Goal: Task Accomplishment & Management: Use online tool/utility

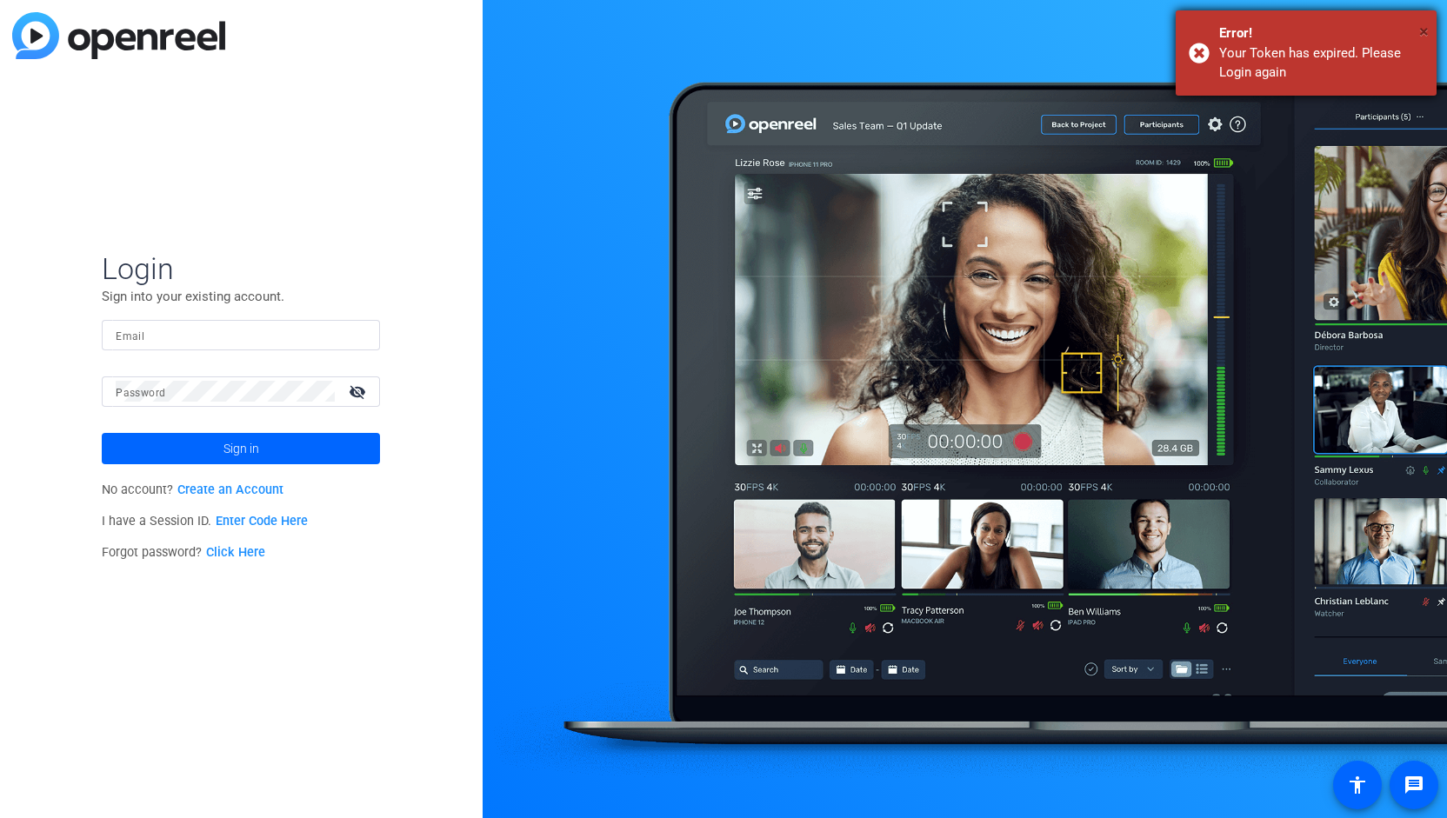
click at [1426, 37] on span "×" at bounding box center [1424, 31] width 10 height 21
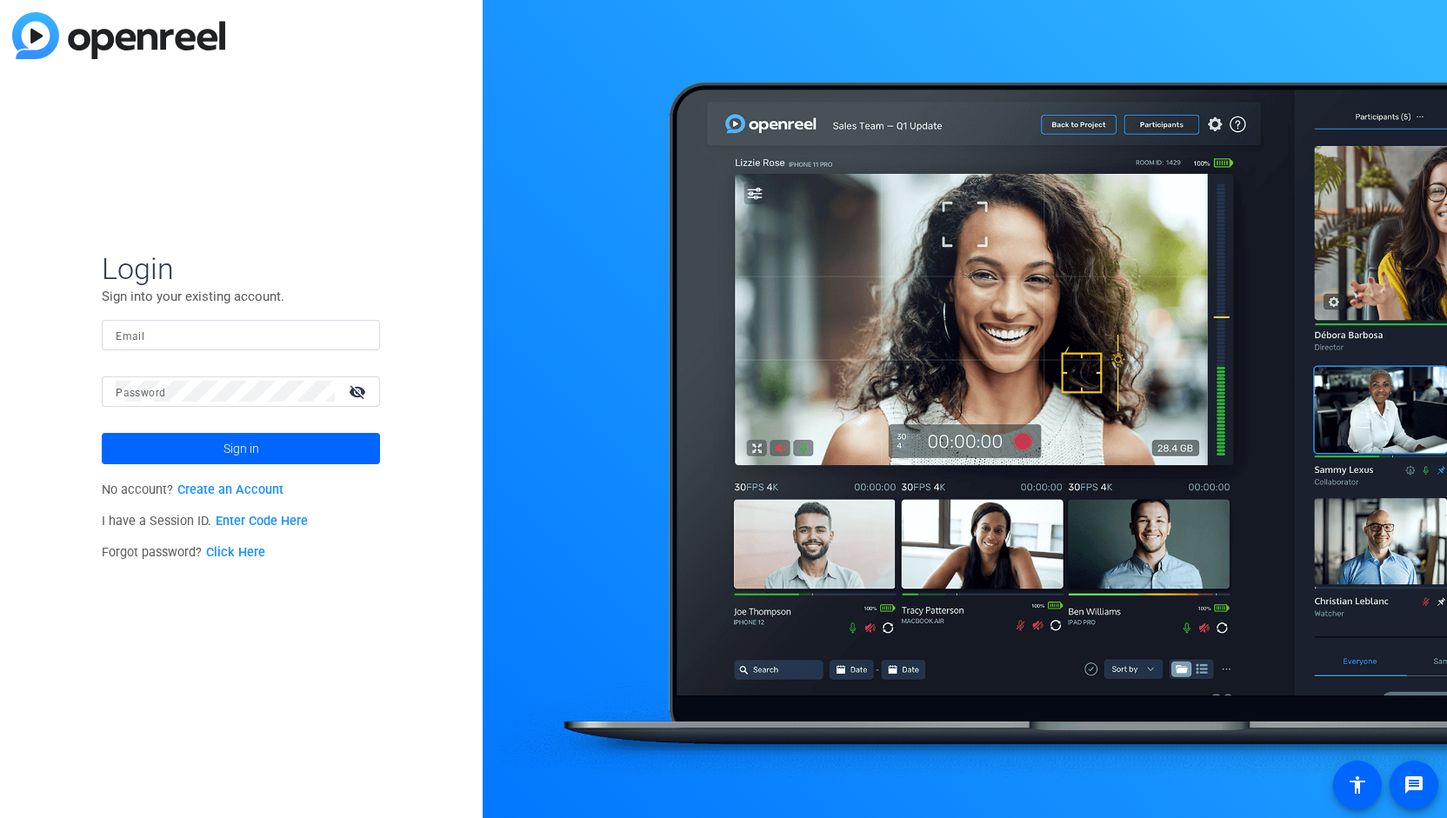
click at [133, 338] on mat-label "Email" at bounding box center [130, 336] width 29 height 12
click at [133, 338] on input "Email" at bounding box center [241, 334] width 250 height 21
type input "jennifer.l.russo@pwc.com"
click at [158, 390] on mat-label "Password" at bounding box center [141, 393] width 50 height 12
click at [102, 433] on button "Sign in" at bounding box center [241, 448] width 278 height 31
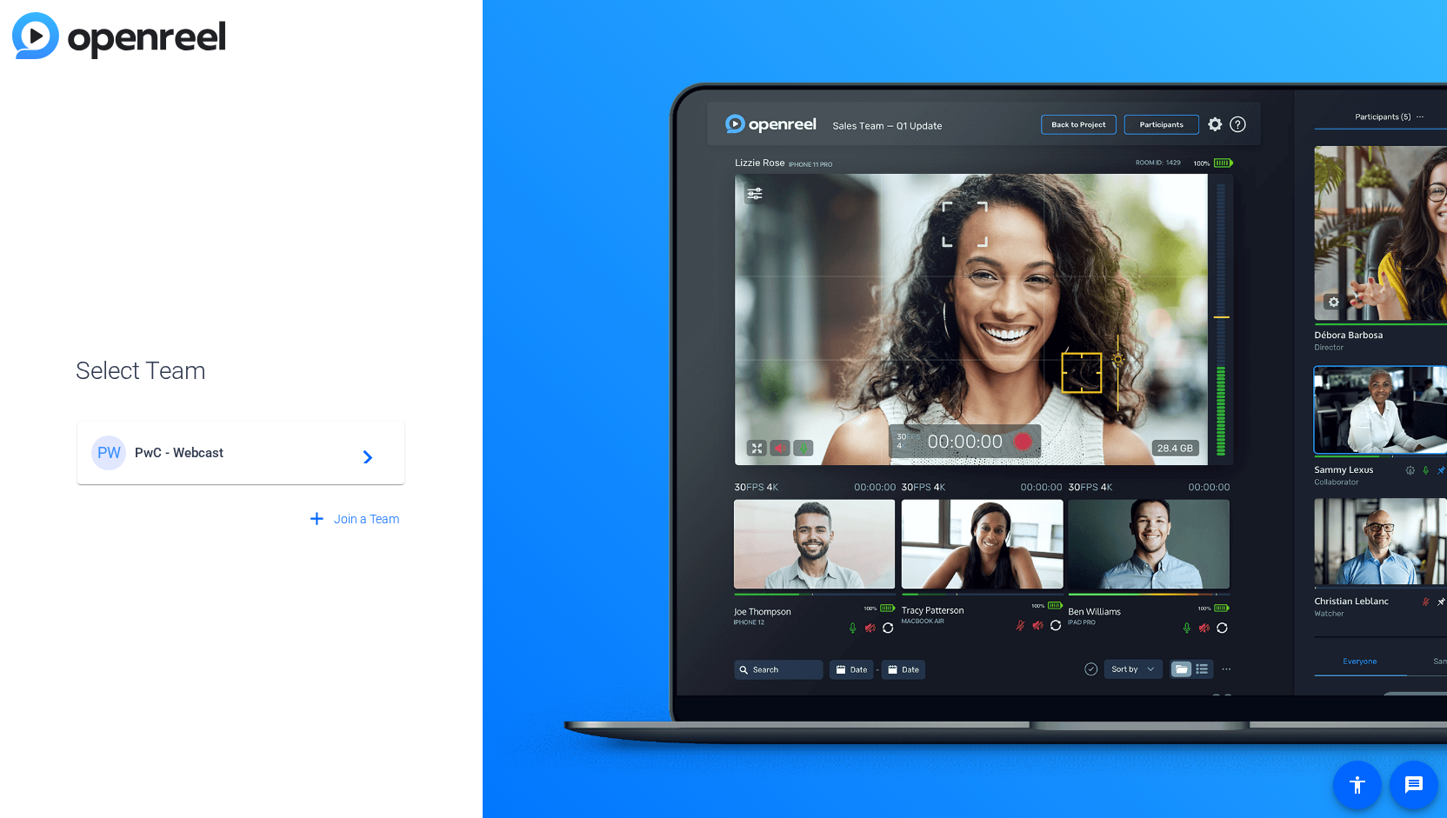
click at [185, 455] on span "PwC - Webcast" at bounding box center [243, 453] width 217 height 16
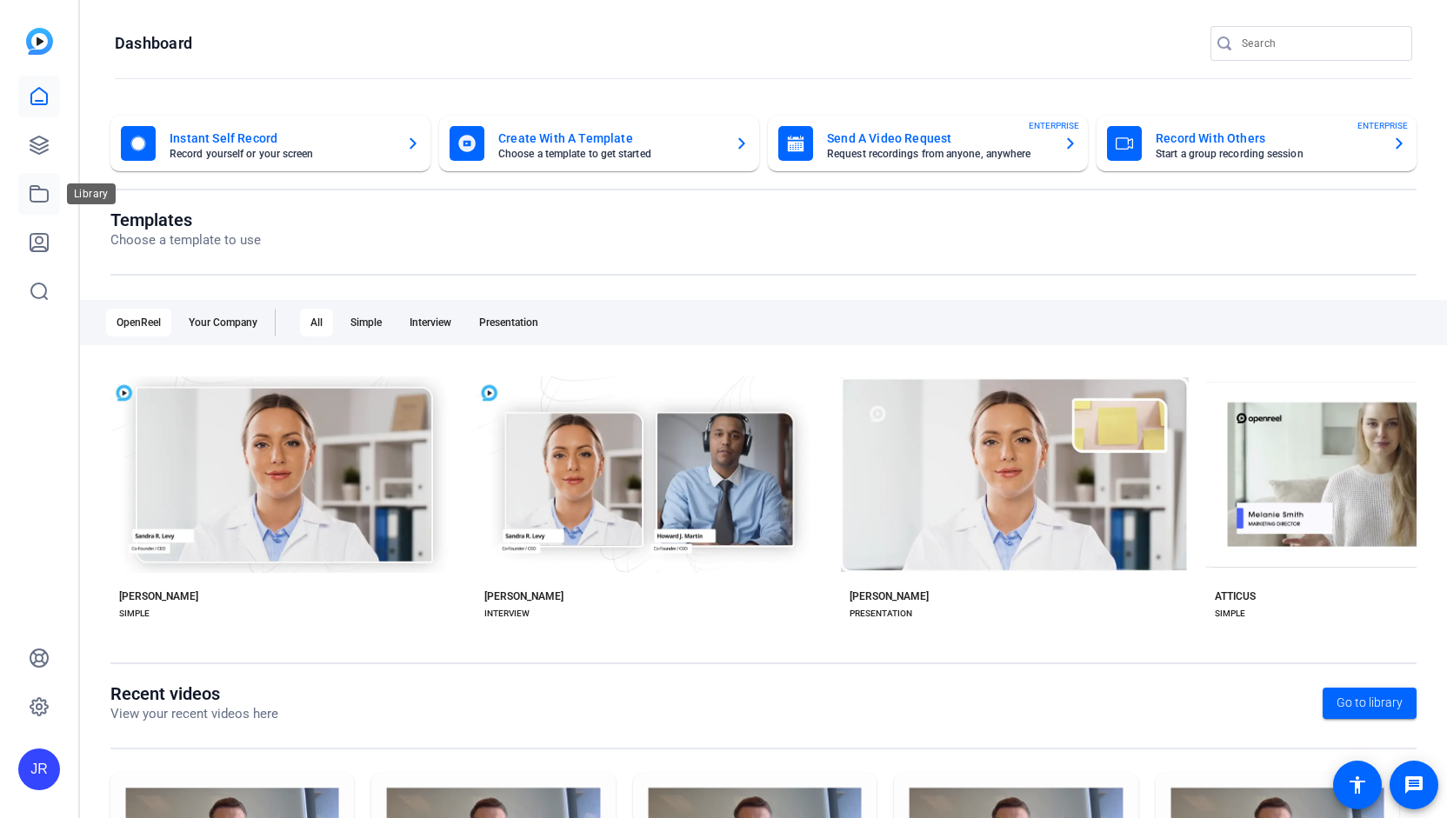
click at [38, 200] on icon at bounding box center [39, 193] width 21 height 21
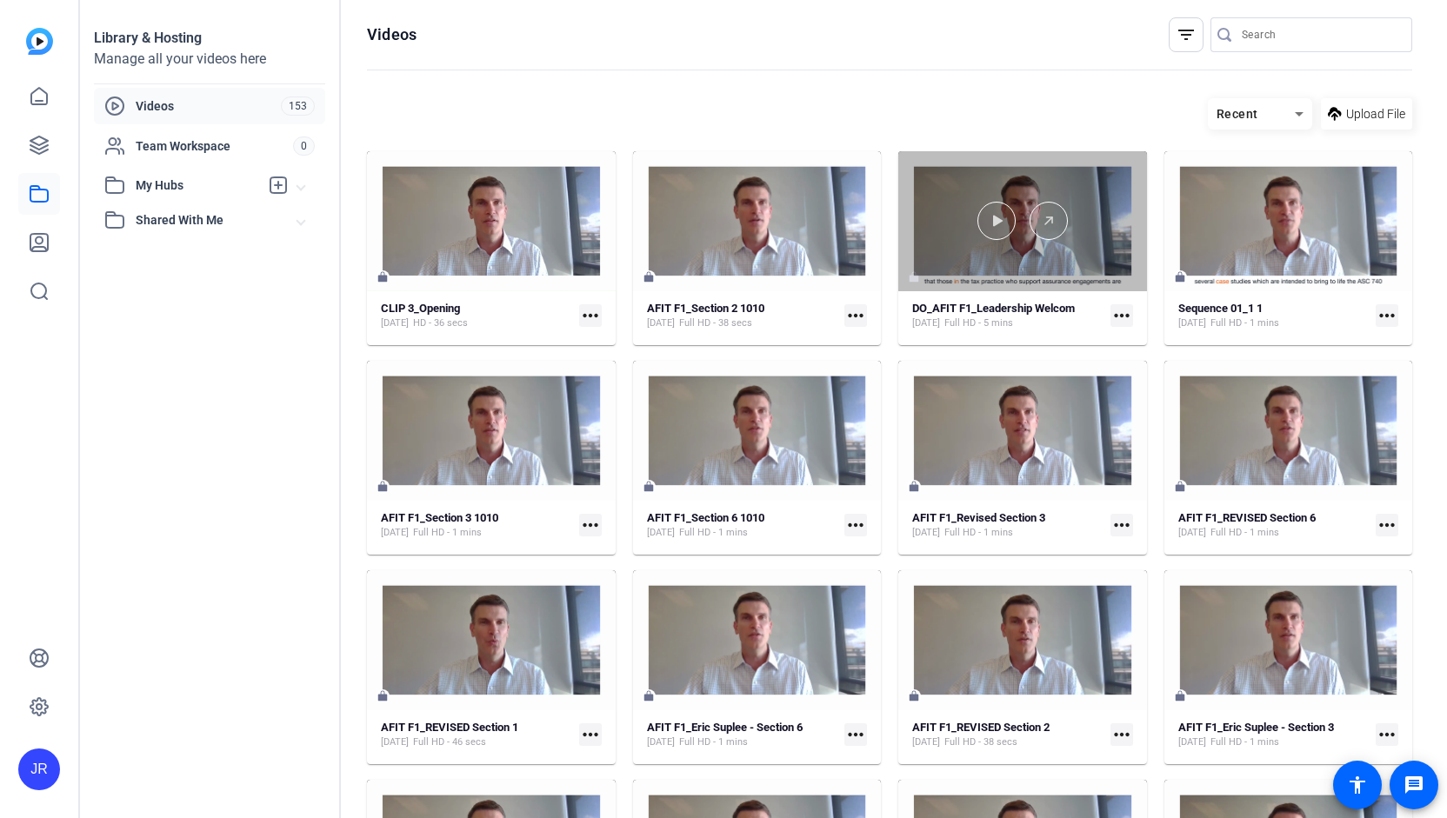
click at [937, 208] on div at bounding box center [1022, 221] width 249 height 38
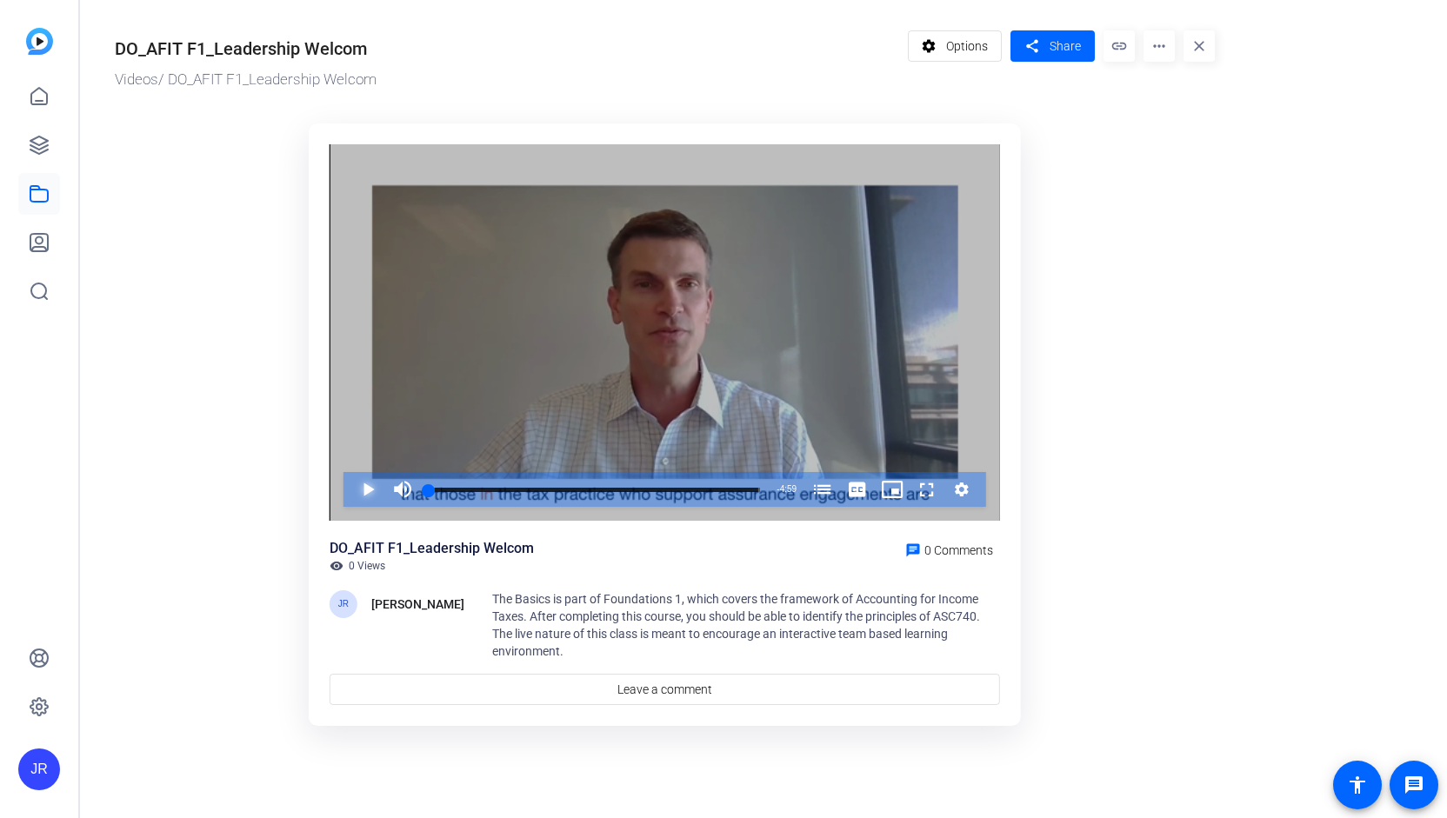
click at [350, 489] on span "Video Player" at bounding box center [350, 489] width 0 height 35
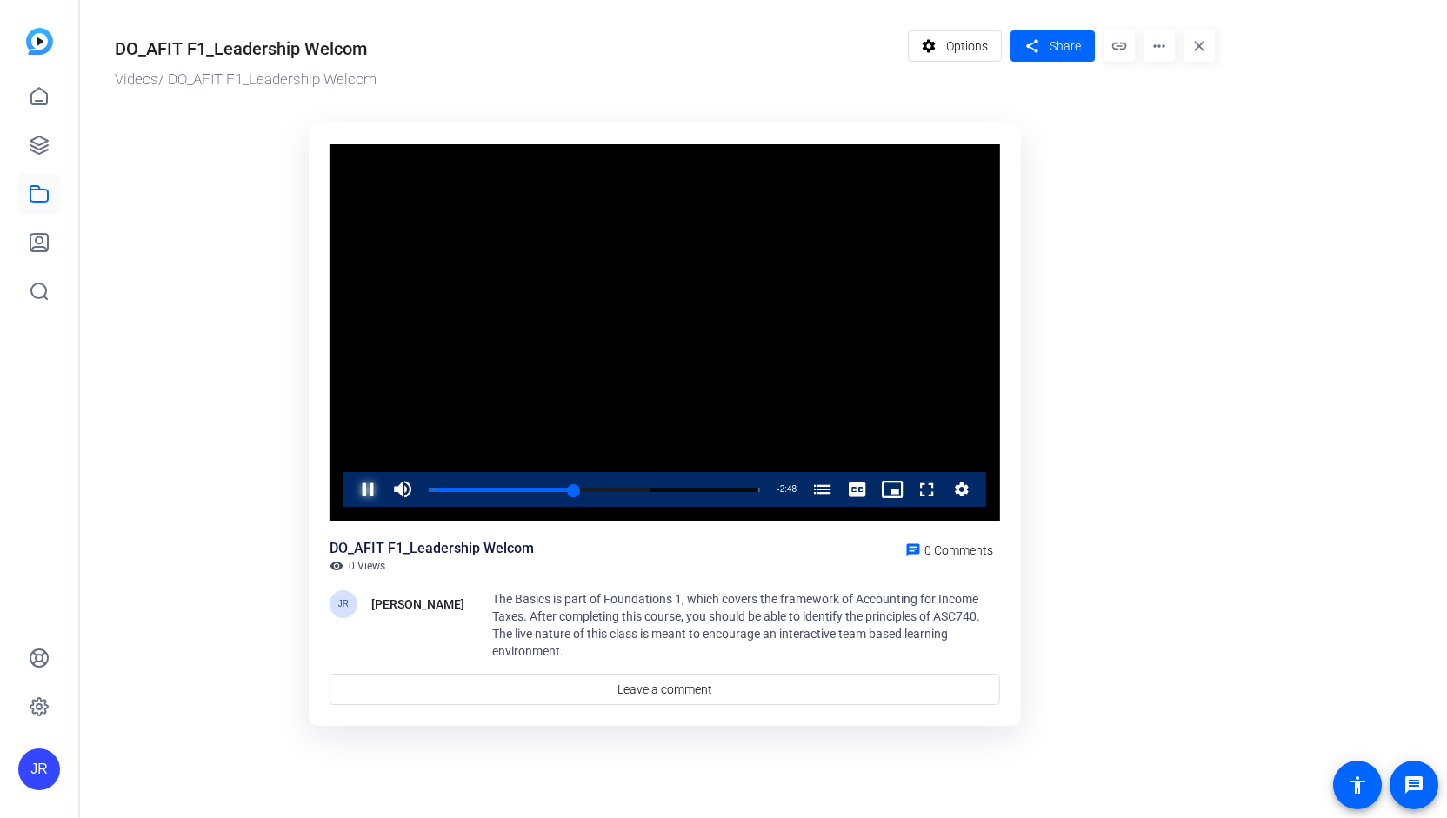
click at [350, 490] on span "Video Player" at bounding box center [350, 489] width 0 height 35
click at [350, 495] on span "Video Player" at bounding box center [350, 489] width 0 height 35
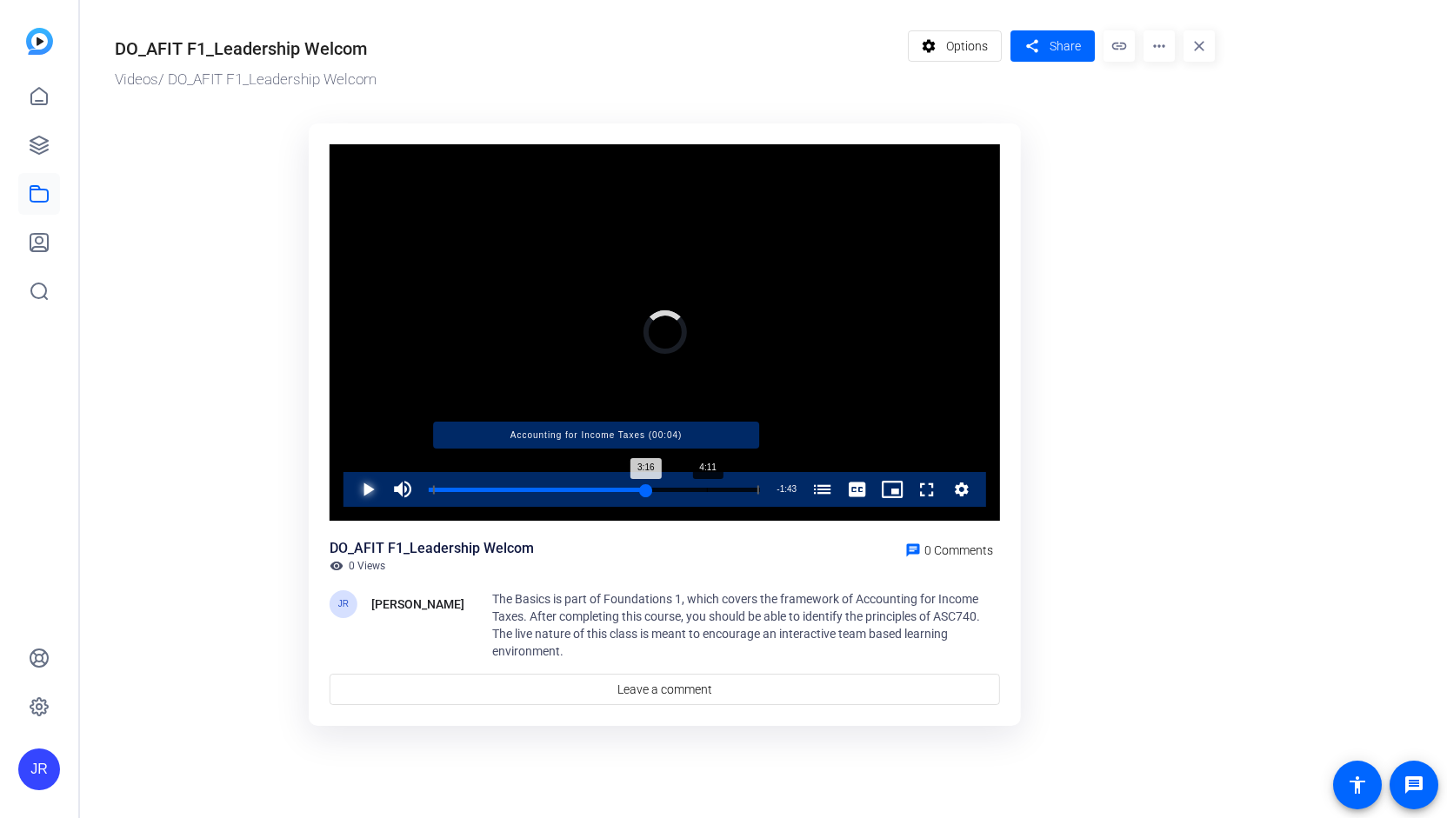
drag, startPoint x: 576, startPoint y: 486, endPoint x: 707, endPoint y: 490, distance: 131.4
click at [707, 490] on div "Loaded : 0.00% 4:11 3:16 Accounting for Income Taxes (00:04)" at bounding box center [594, 490] width 331 height 4
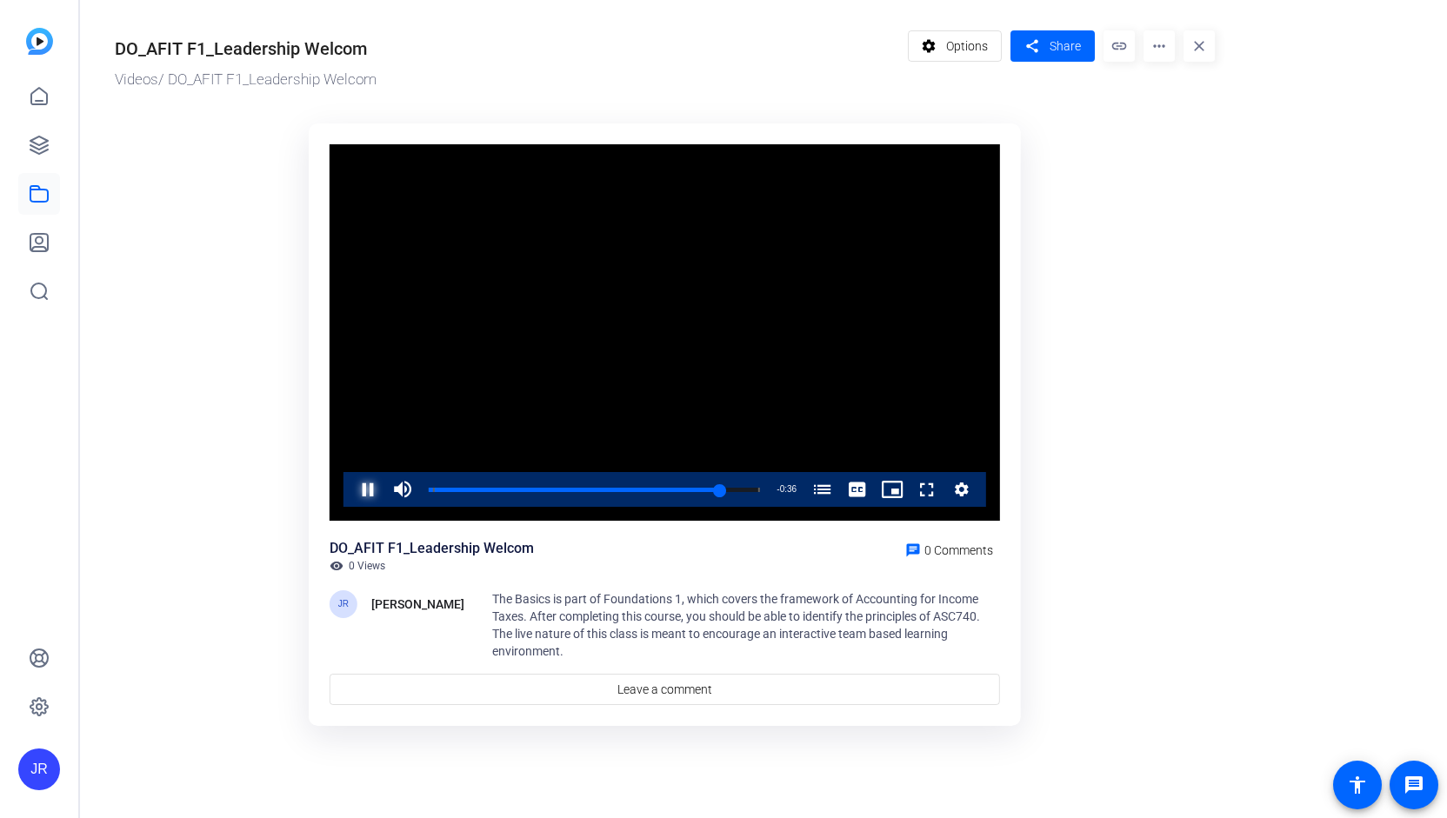
click at [350, 488] on span "Video Player" at bounding box center [350, 489] width 0 height 35
drag, startPoint x: 748, startPoint y: 491, endPoint x: 736, endPoint y: 490, distance: 12.3
click at [736, 490] on div "4:38" at bounding box center [583, 490] width 308 height 4
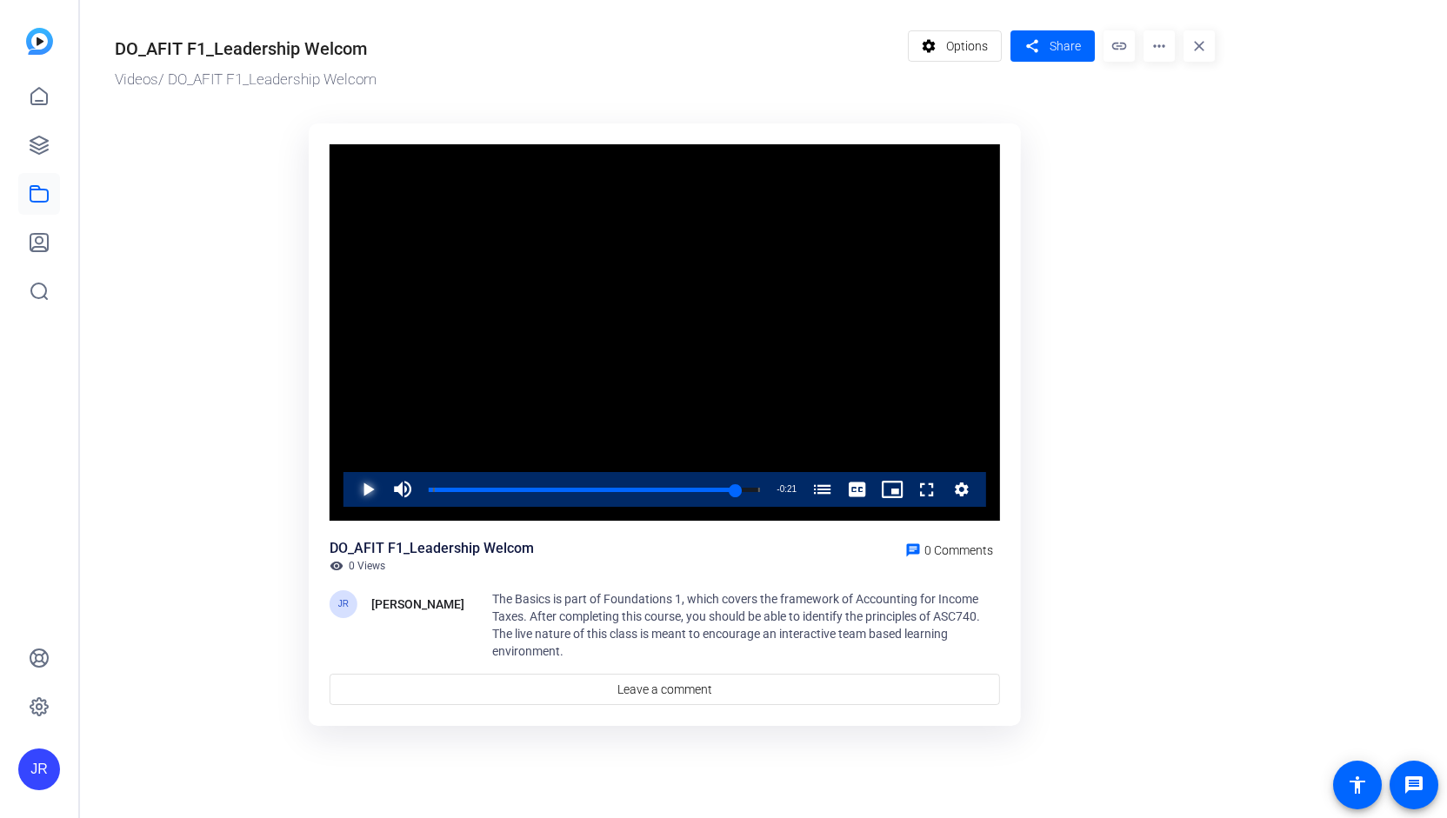
click at [350, 488] on span "Video Player" at bounding box center [350, 489] width 0 height 35
click at [350, 487] on span "Video Player" at bounding box center [350, 489] width 0 height 35
click at [38, 150] on icon at bounding box center [39, 145] width 21 height 21
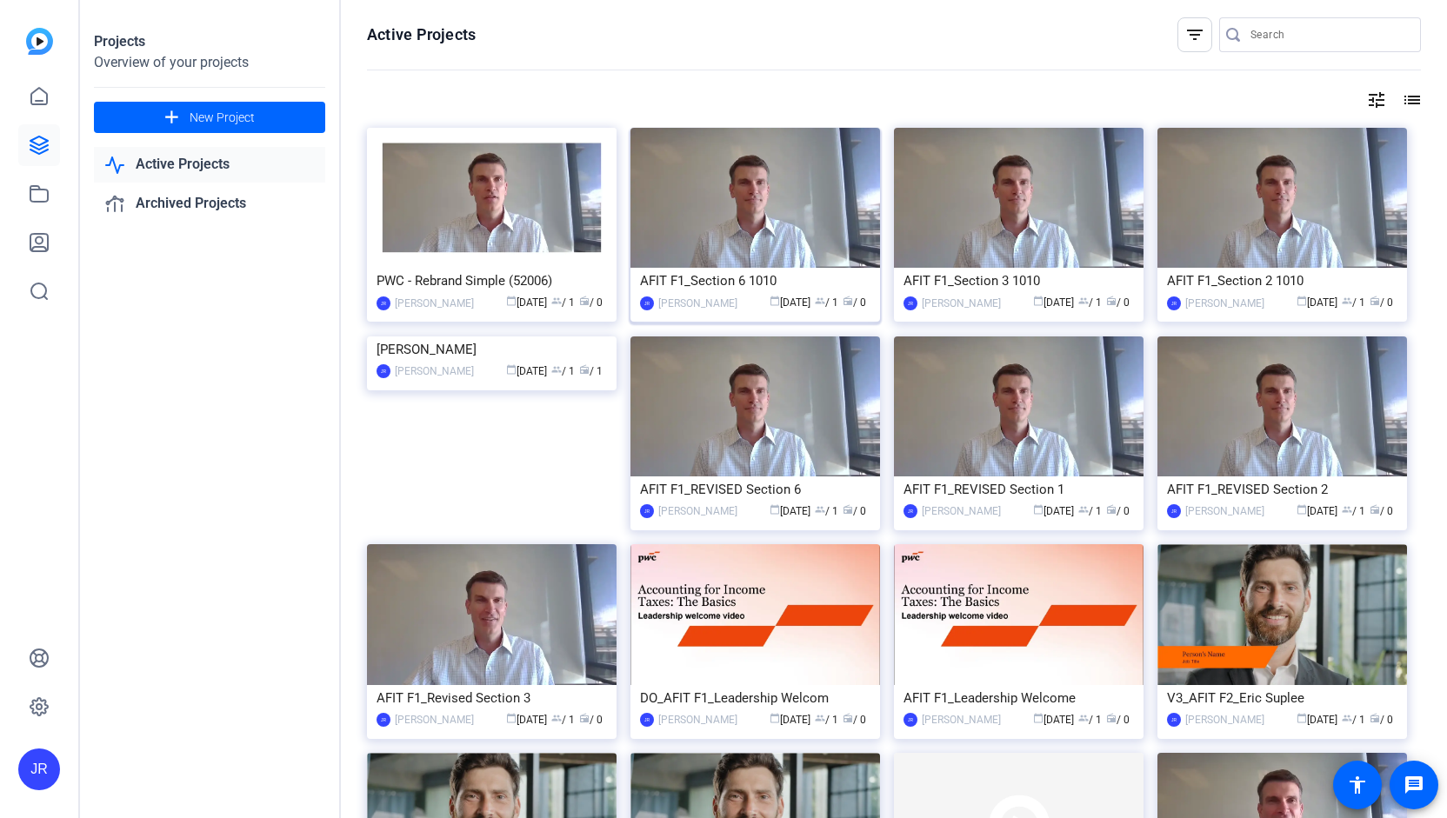
click at [728, 284] on div "AFIT F1_Section 6 1010" at bounding box center [755, 281] width 230 height 26
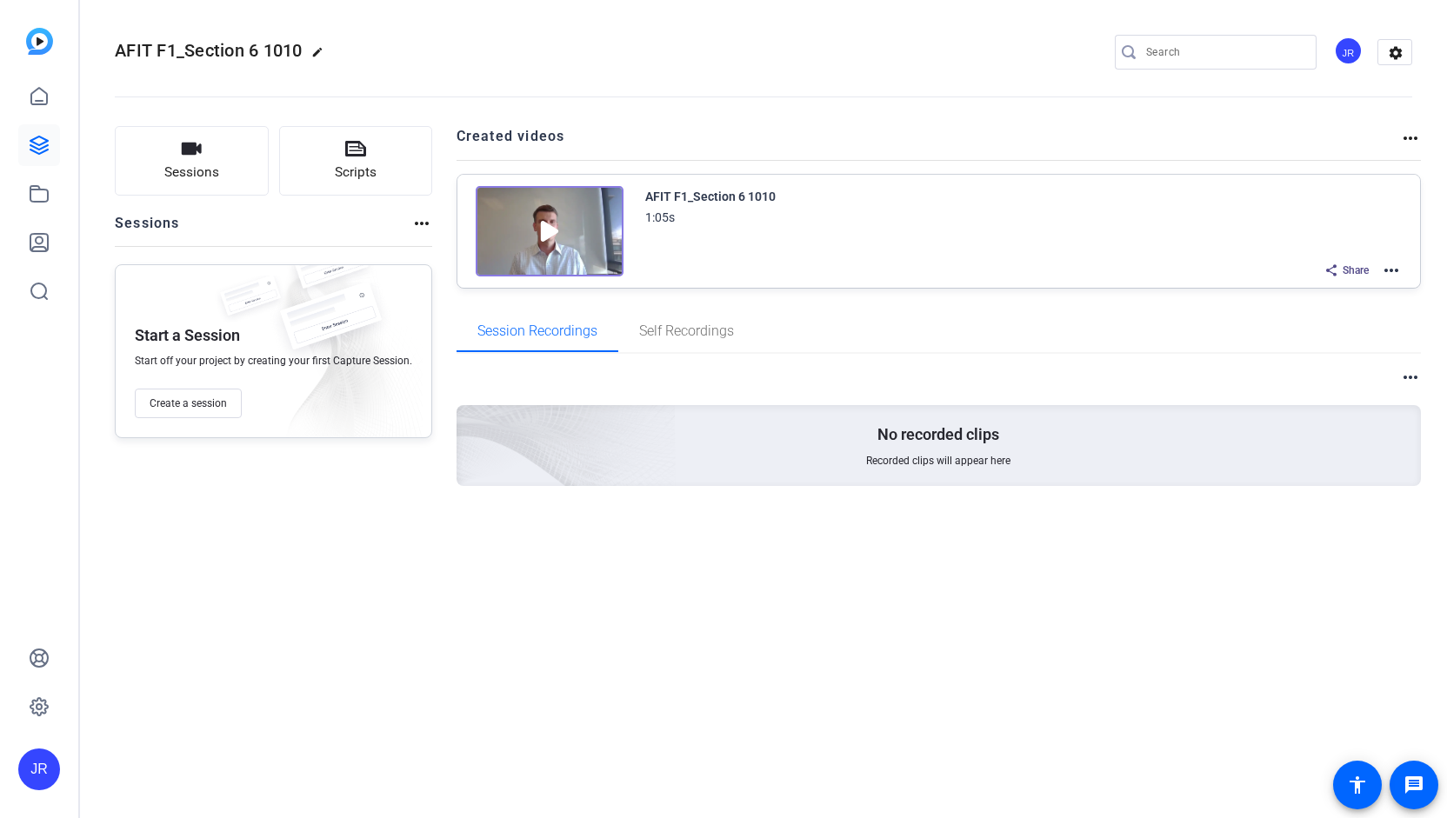
click at [1397, 268] on mat-icon "more_horiz" at bounding box center [1391, 270] width 21 height 21
click at [1363, 284] on span "Edit in Creator" at bounding box center [1328, 290] width 121 height 21
click at [30, 202] on icon at bounding box center [39, 193] width 21 height 21
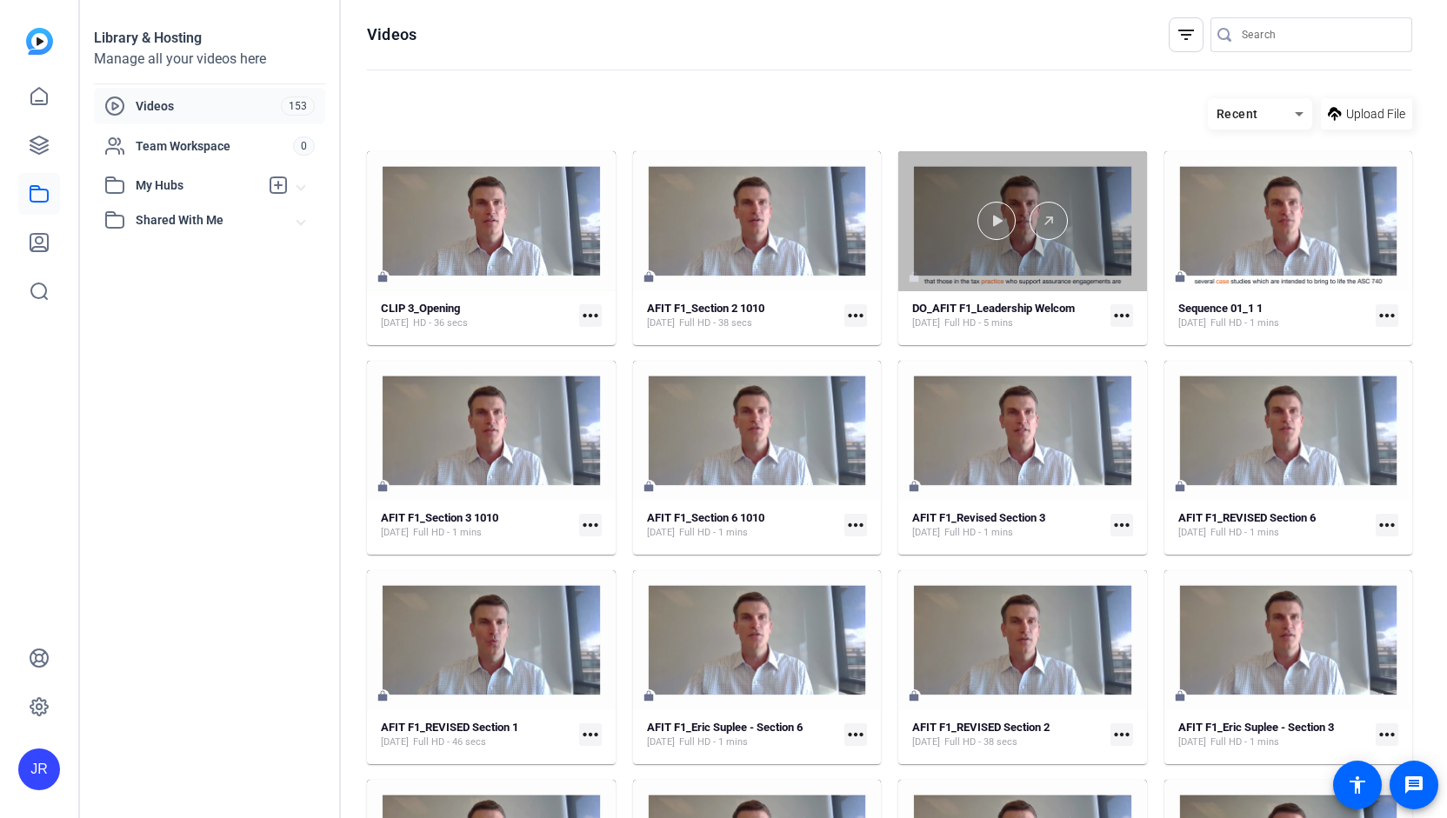
click at [1052, 262] on div at bounding box center [1022, 221] width 249 height 140
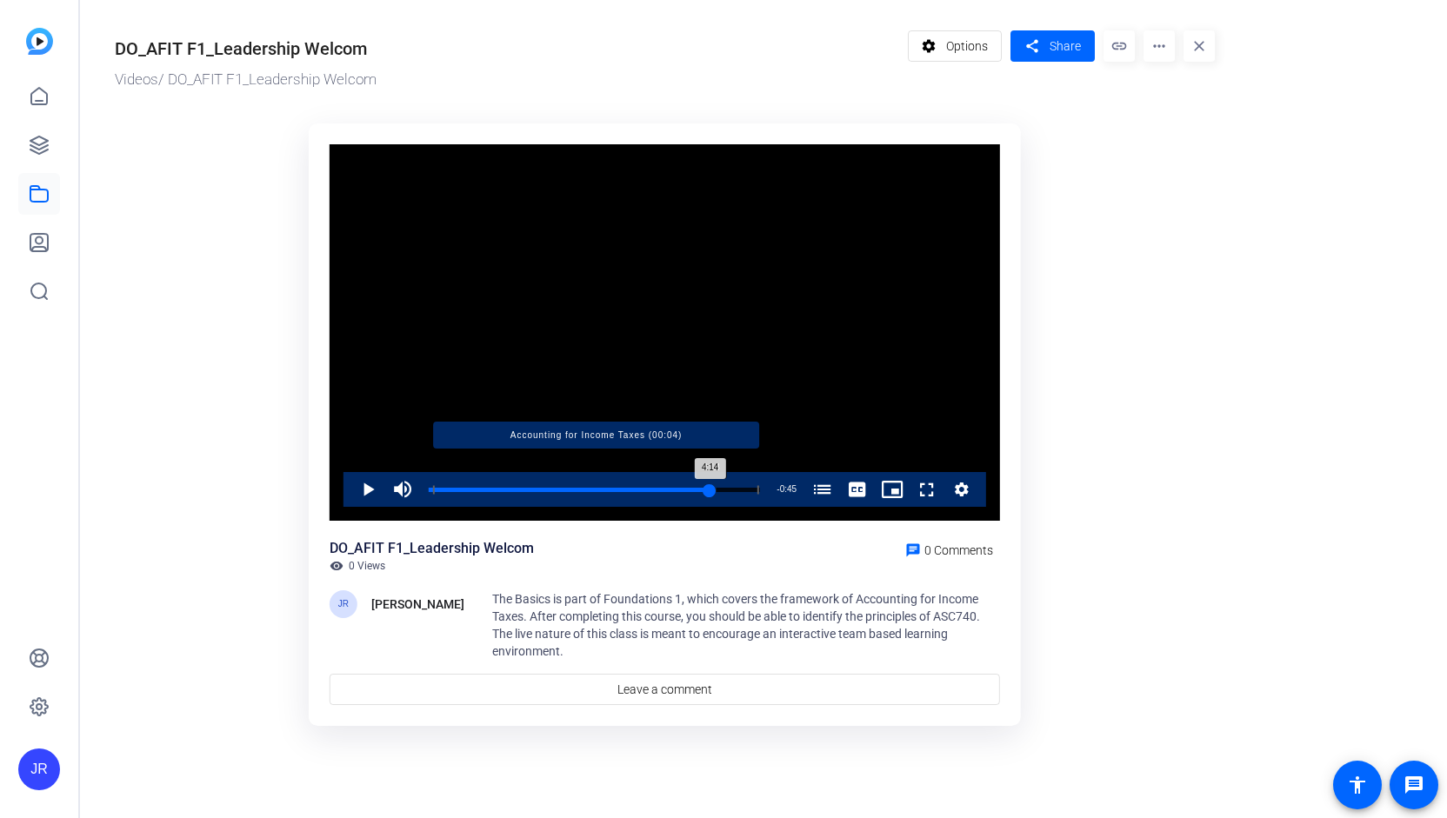
drag, startPoint x: 427, startPoint y: 489, endPoint x: 710, endPoint y: 490, distance: 282.6
click at [710, 490] on div "4:14" at bounding box center [570, 490] width 282 height 4
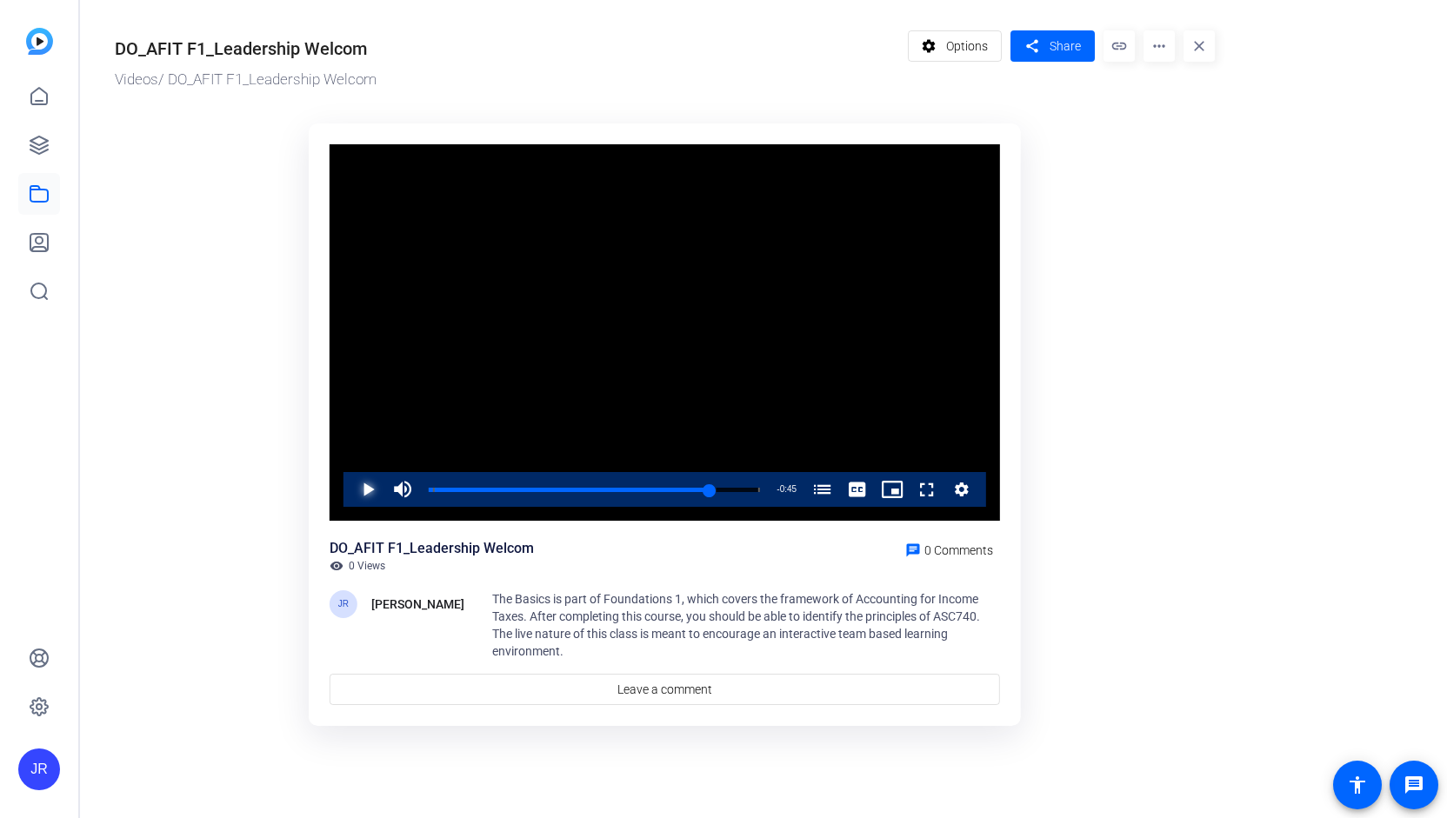
click at [350, 483] on span "Video Player" at bounding box center [350, 489] width 0 height 35
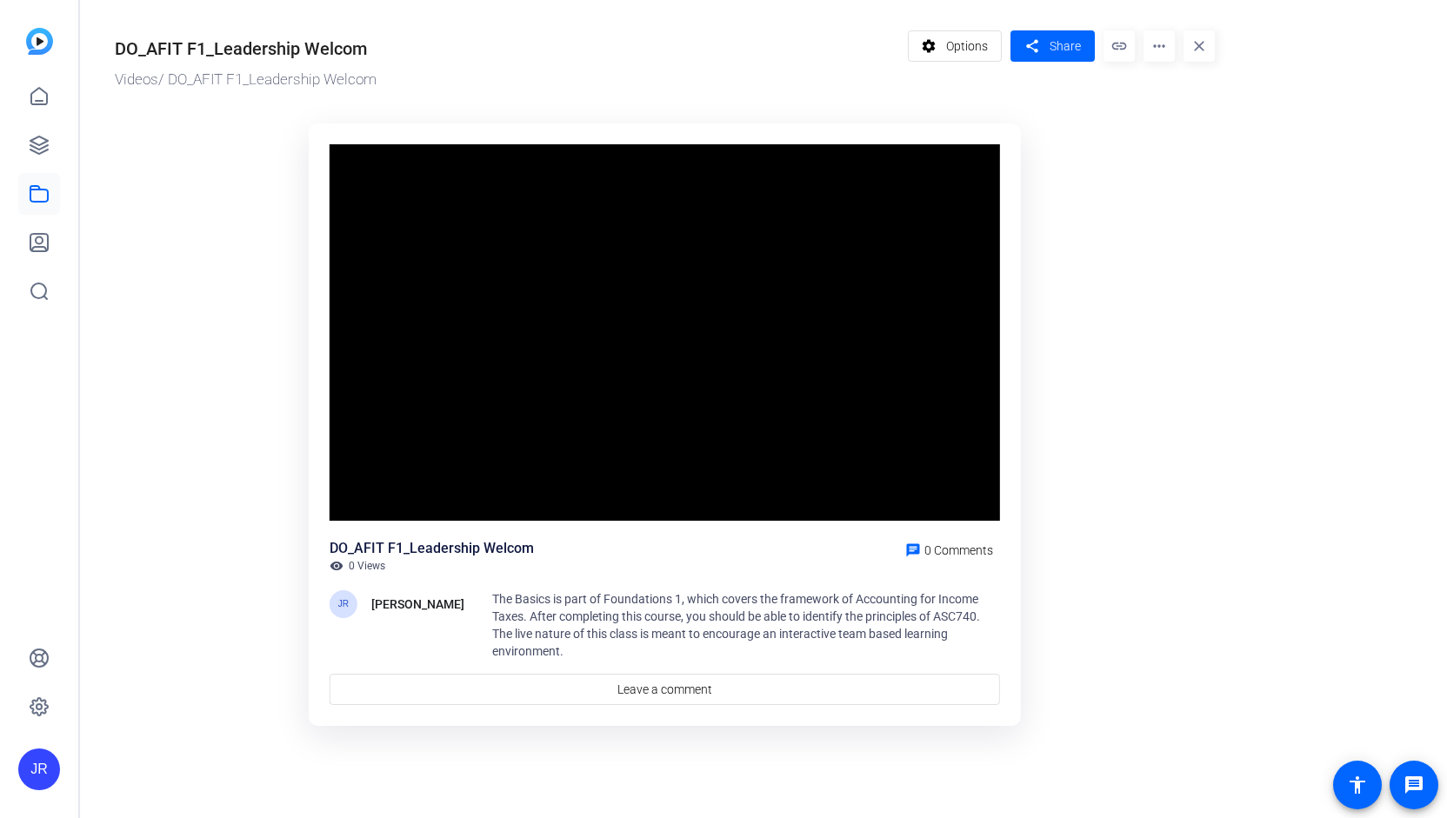
click at [597, 547] on div "DO_AFIT F1_Leadership Welcom visibility 0 Views chat 0 Comments" at bounding box center [665, 555] width 670 height 35
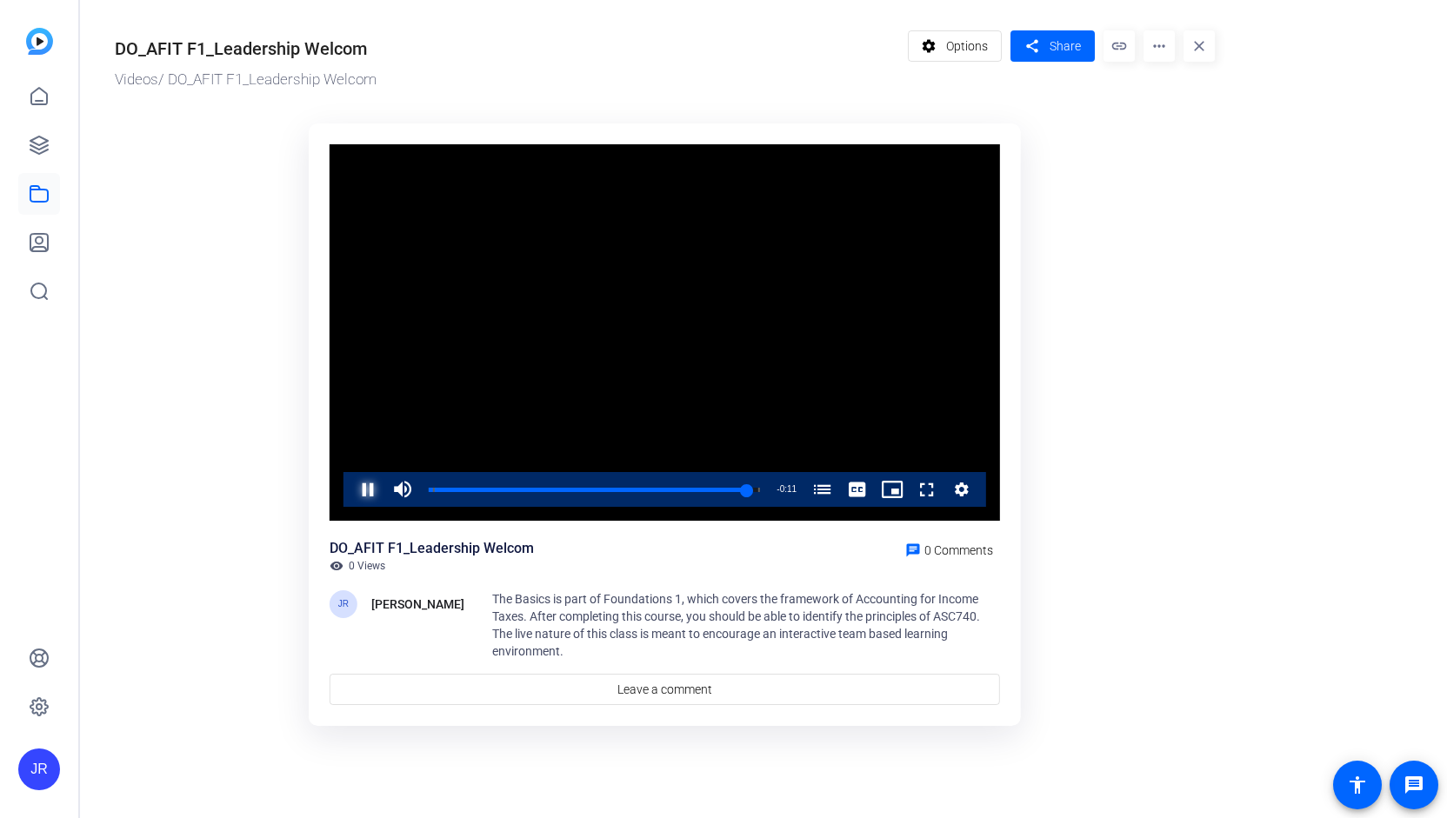
click at [350, 494] on span "Video Player" at bounding box center [350, 489] width 0 height 35
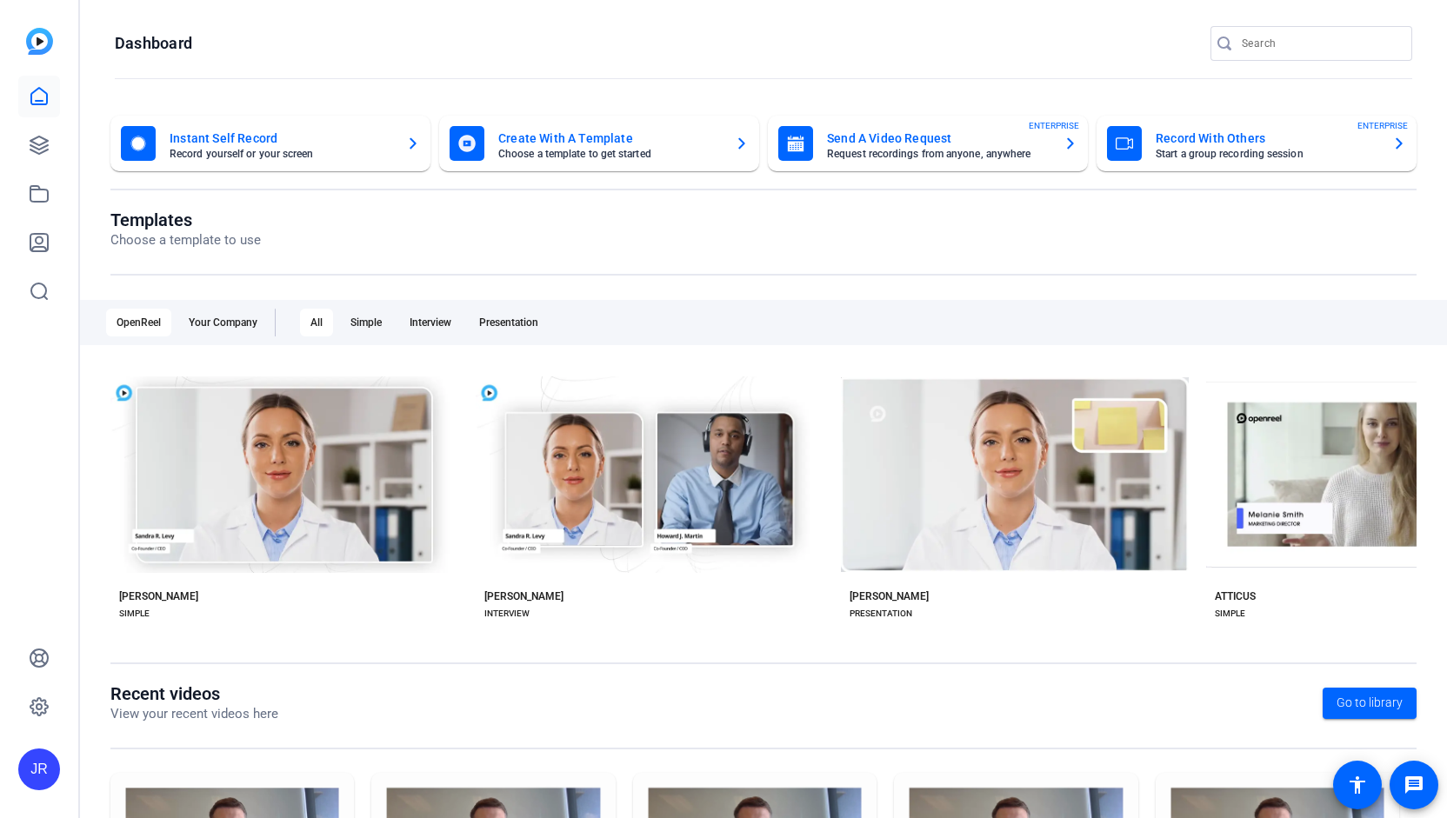
click at [604, 138] on mat-card-title "Create With A Template" at bounding box center [609, 138] width 223 height 21
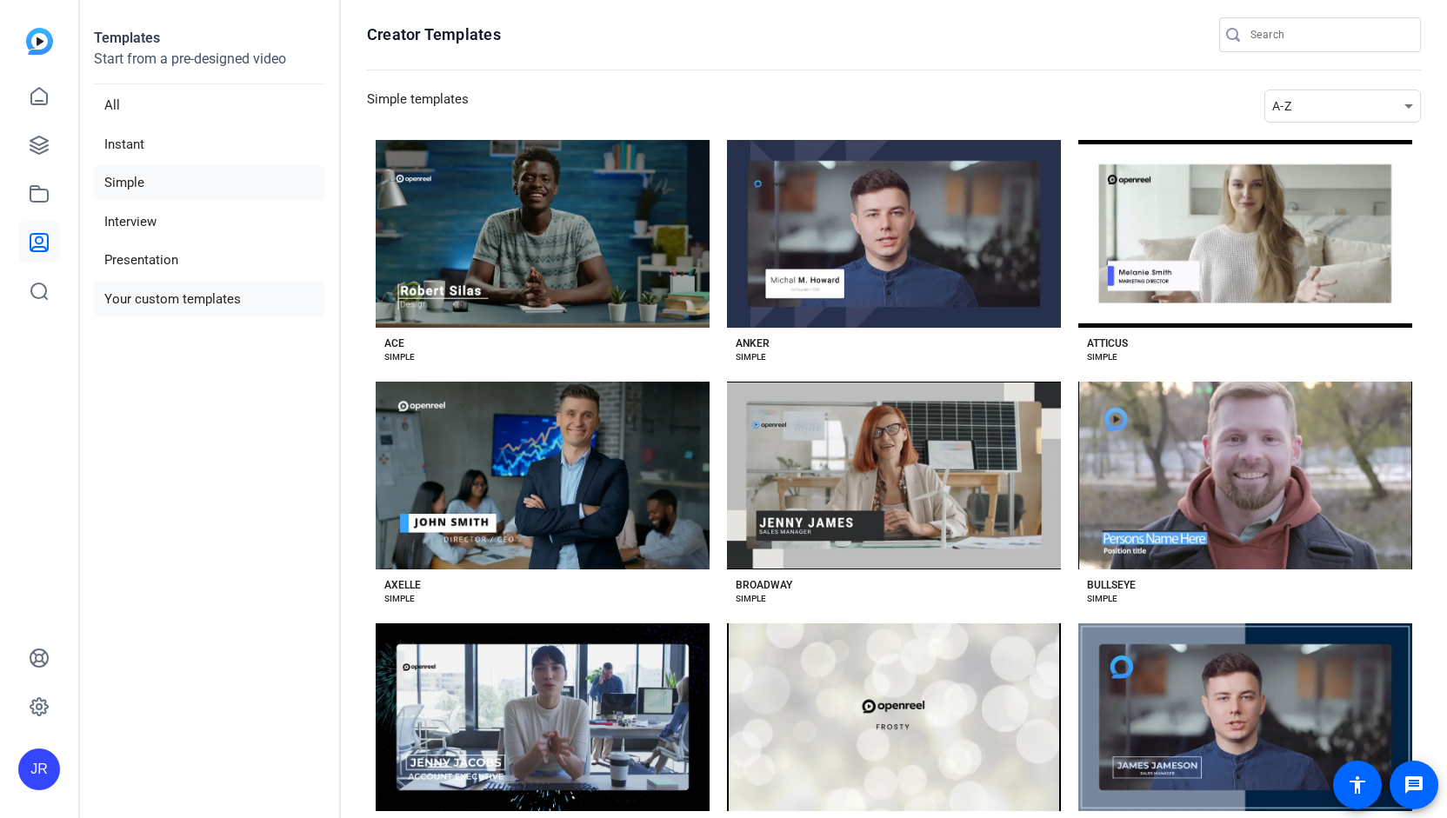
click at [150, 299] on li "Your custom templates" at bounding box center [209, 300] width 231 height 36
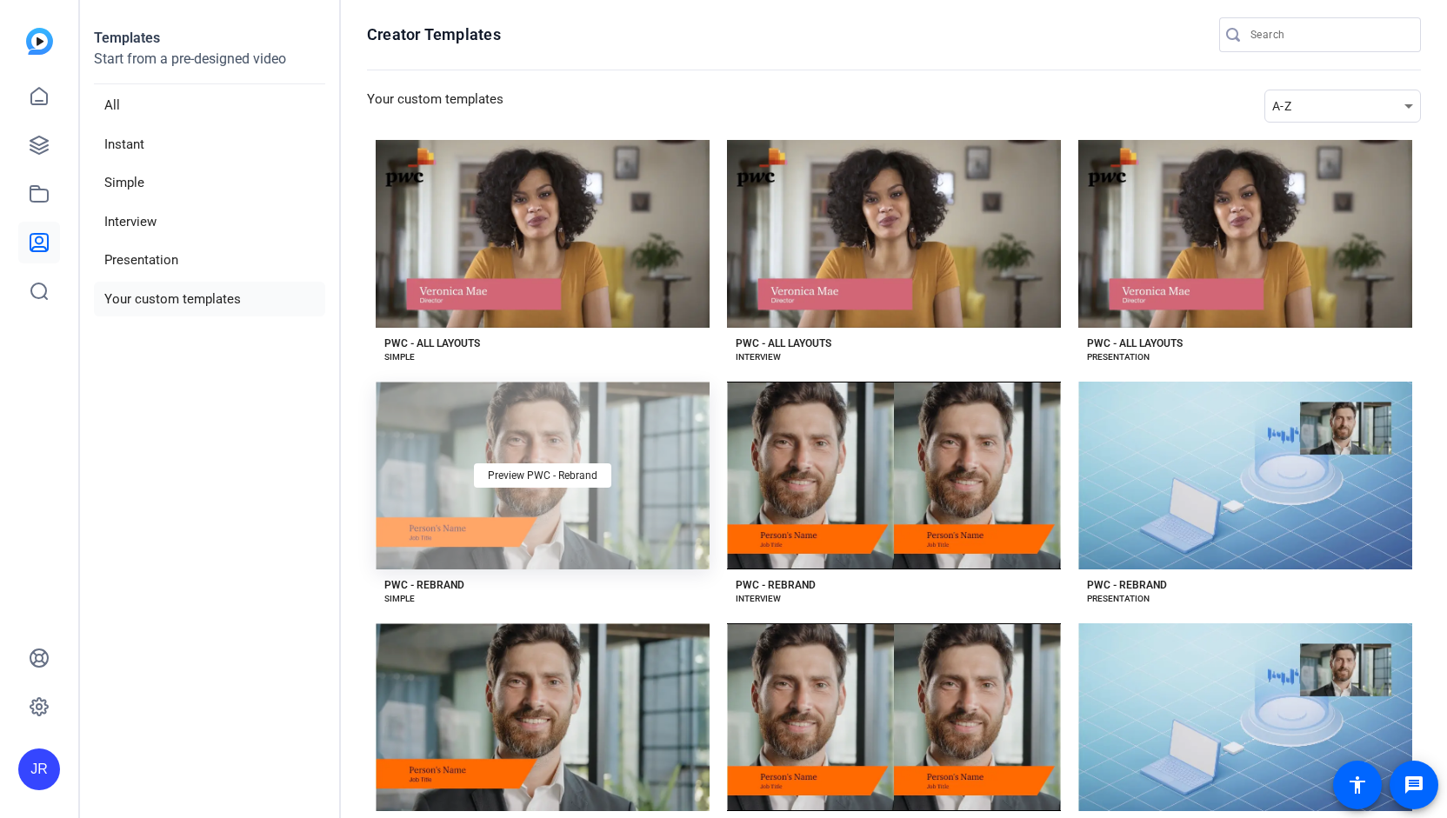
click at [462, 434] on div "Preview PWC - Rebrand" at bounding box center [543, 476] width 334 height 188
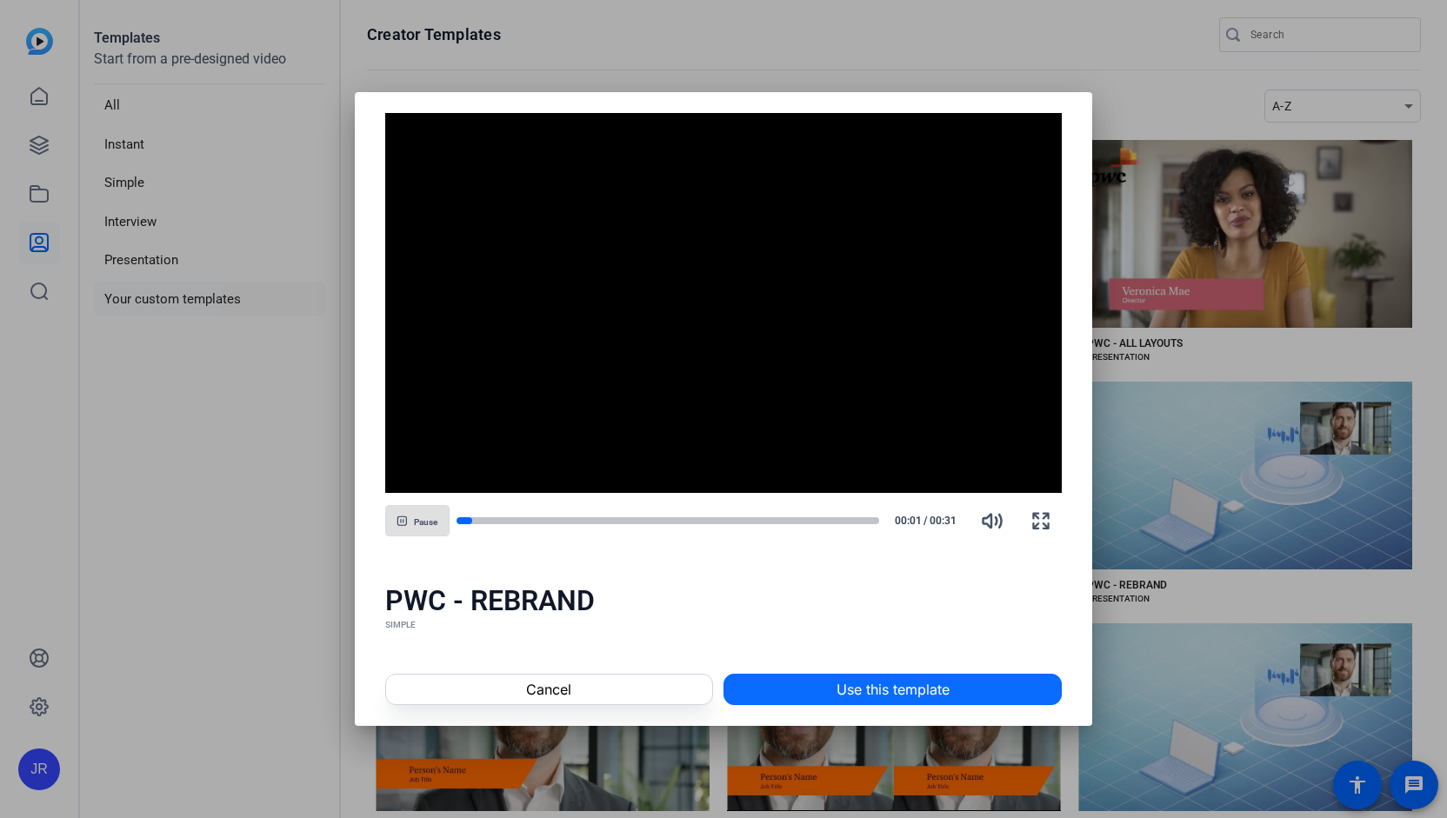
click at [862, 687] on span "Use this template" at bounding box center [893, 689] width 113 height 21
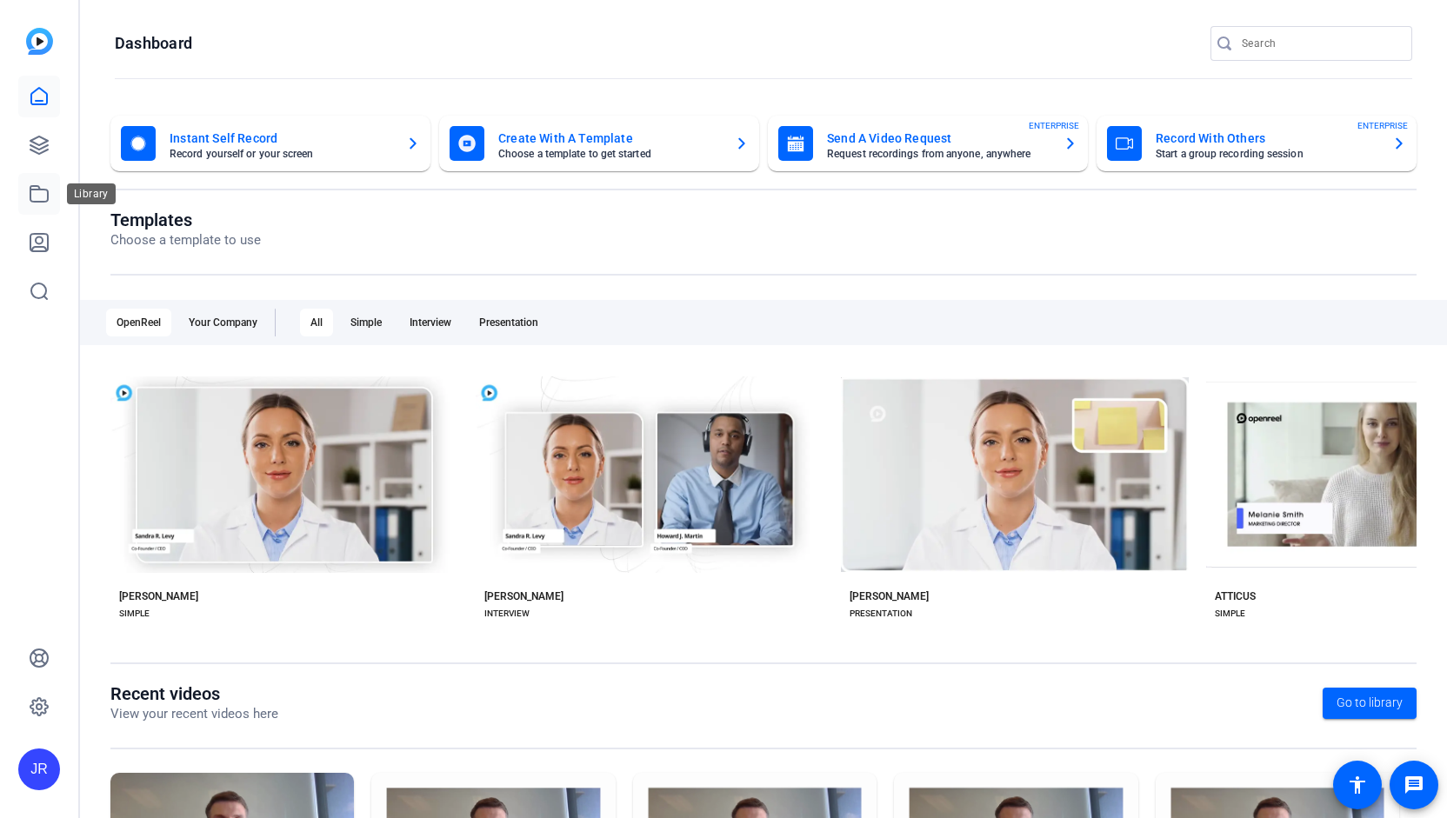
click at [37, 205] on link at bounding box center [39, 194] width 42 height 42
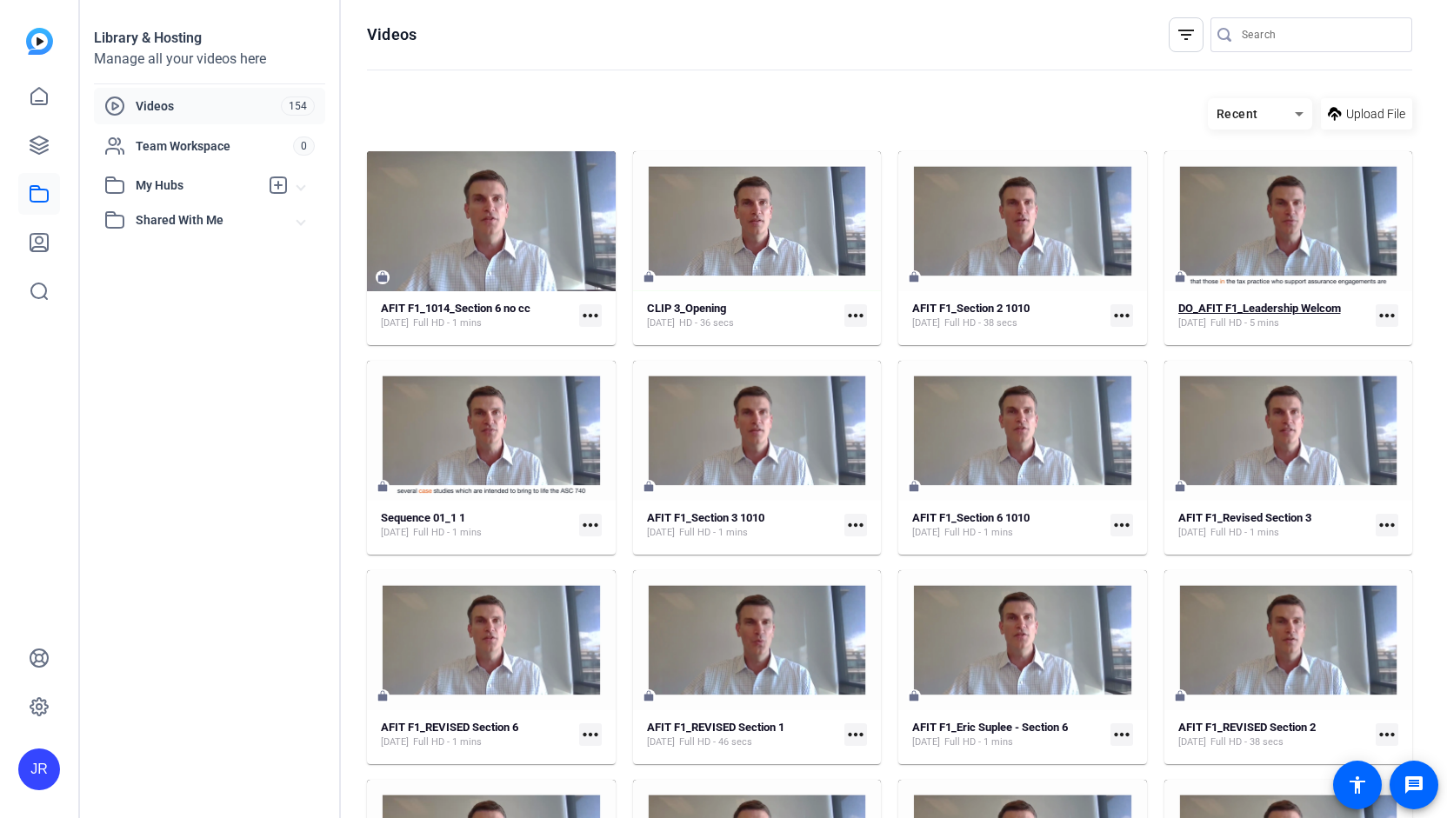
click at [1274, 310] on strong "DO_AFIT F1_Leadership Welcom" at bounding box center [1259, 308] width 163 height 13
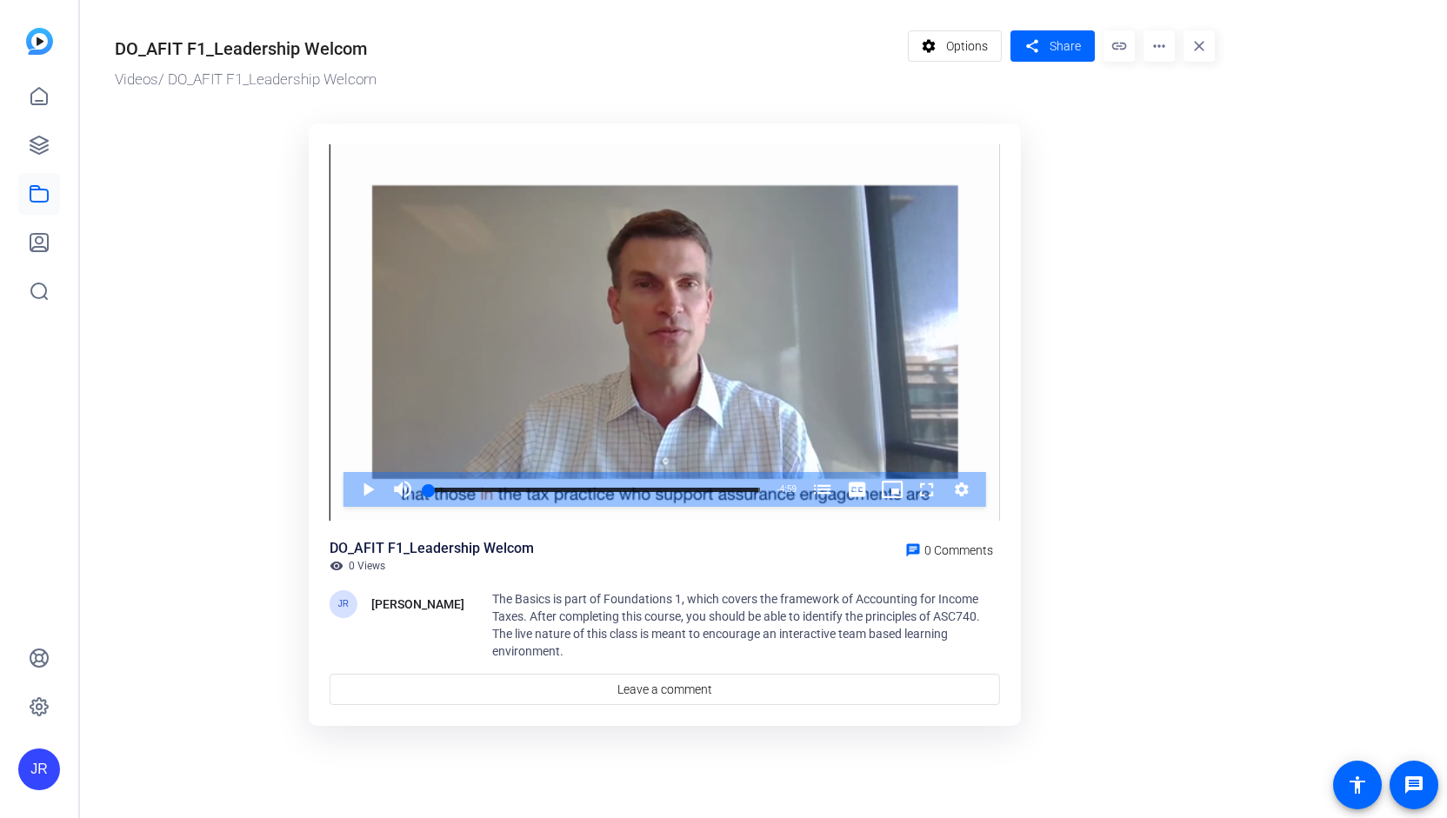
click at [1163, 51] on mat-icon "more_horiz" at bounding box center [1158, 45] width 31 height 31
click at [1179, 107] on span "Edit in Creator" at bounding box center [1193, 99] width 72 height 21
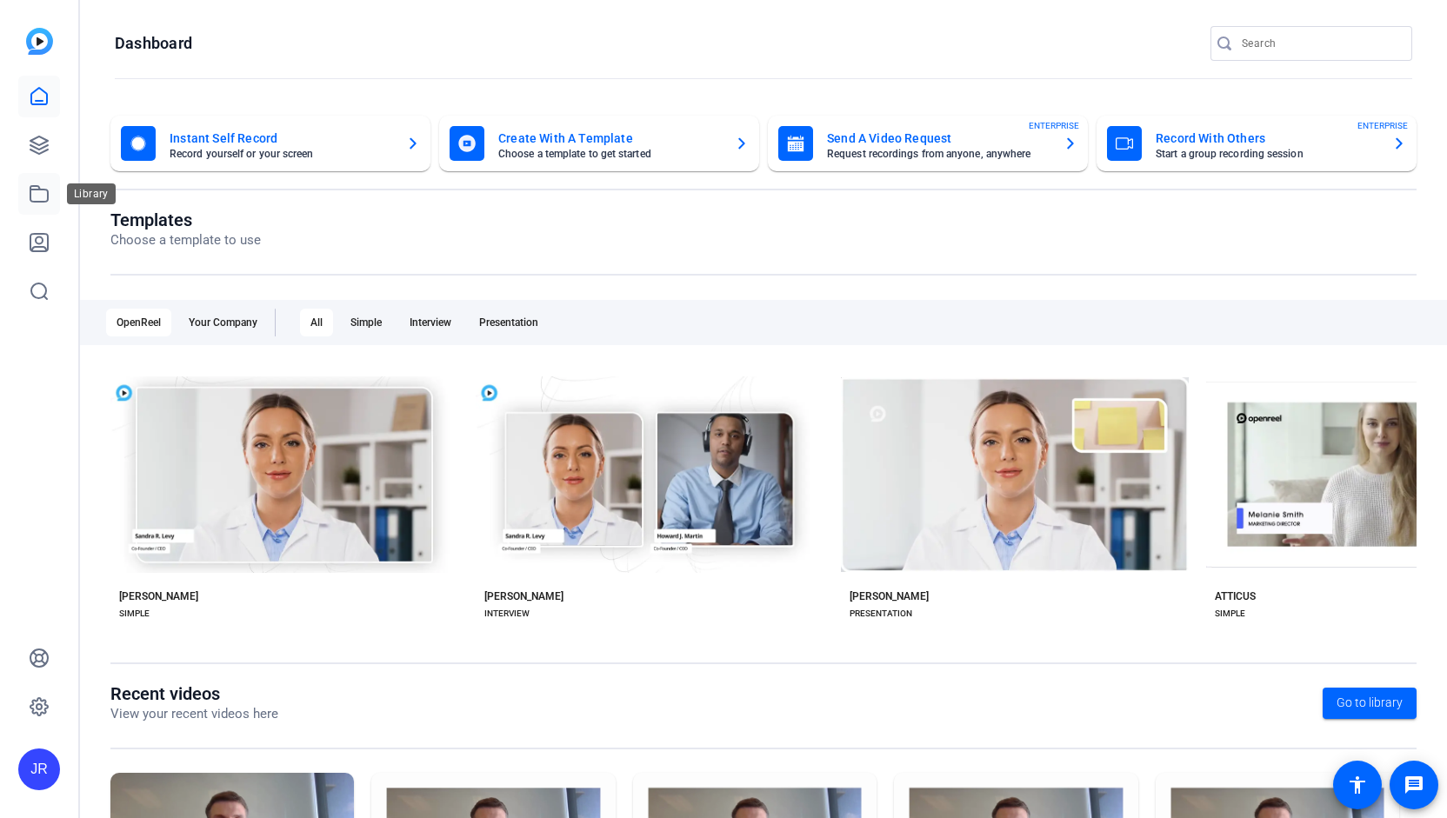
click at [36, 203] on icon at bounding box center [39, 193] width 21 height 21
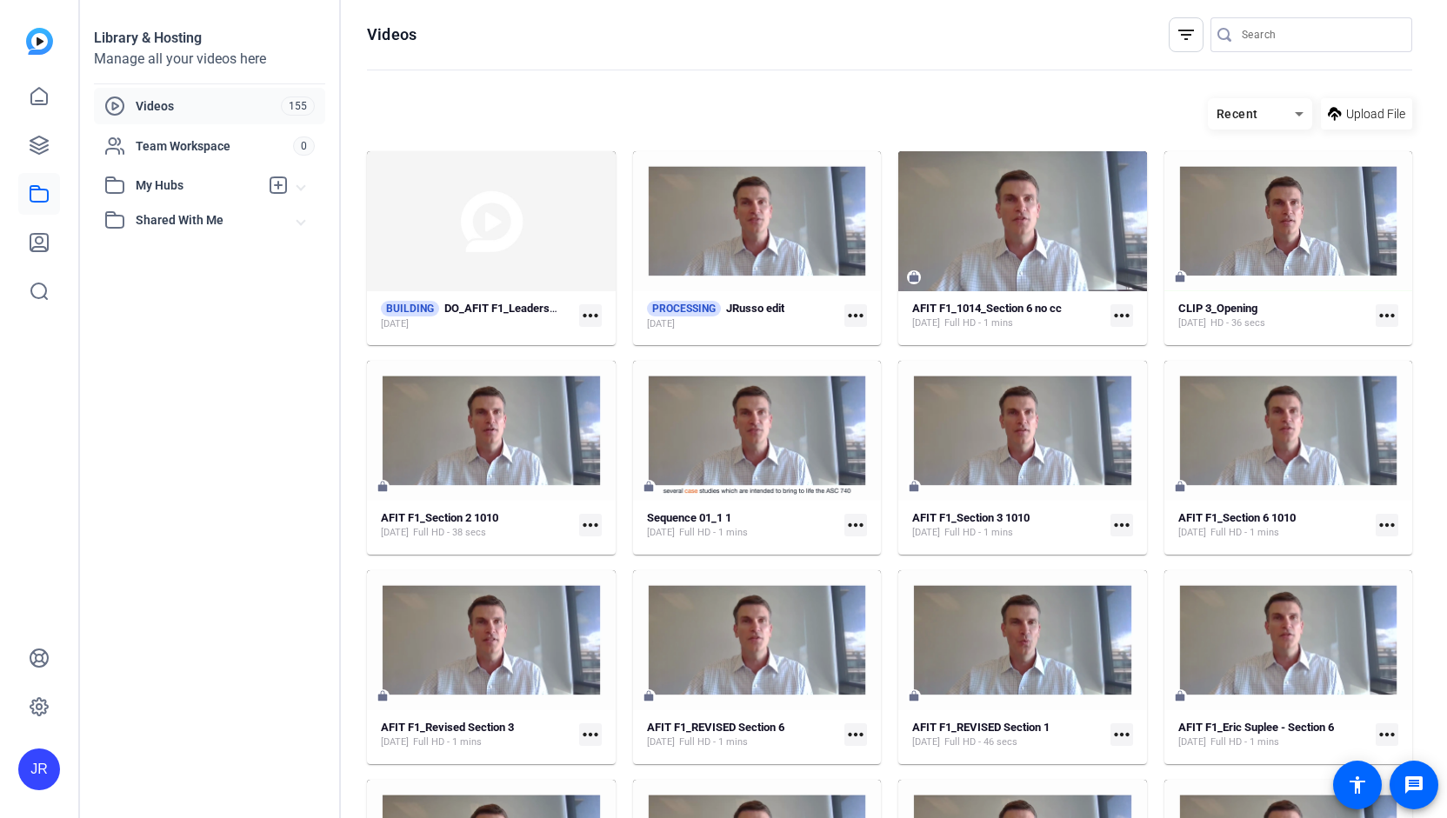
click at [1120, 317] on mat-icon "more_horiz" at bounding box center [1121, 315] width 23 height 23
click at [1129, 341] on span "Edit in Creator" at bounding box center [1153, 340] width 72 height 21
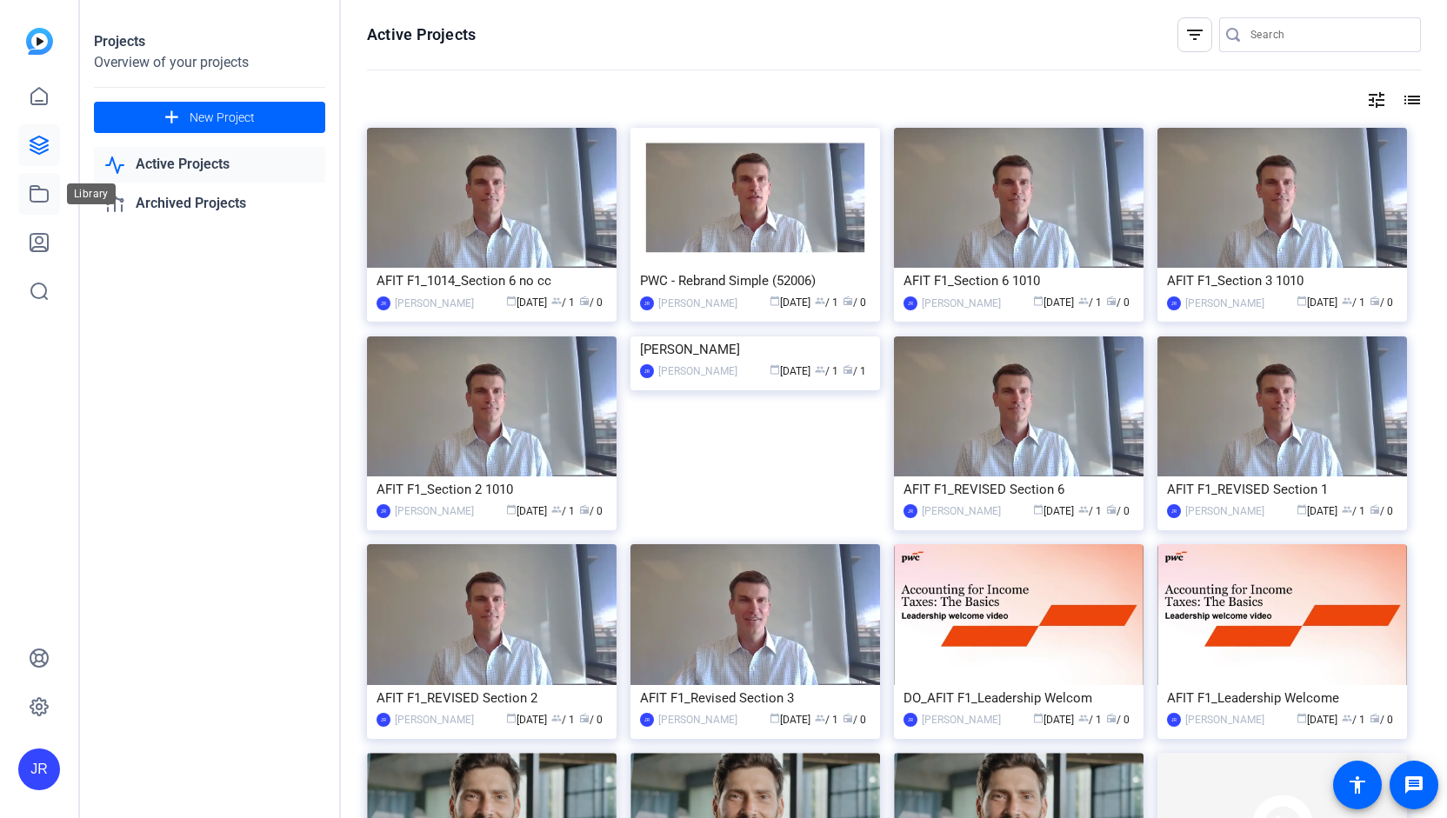
click at [42, 192] on icon at bounding box center [39, 193] width 21 height 21
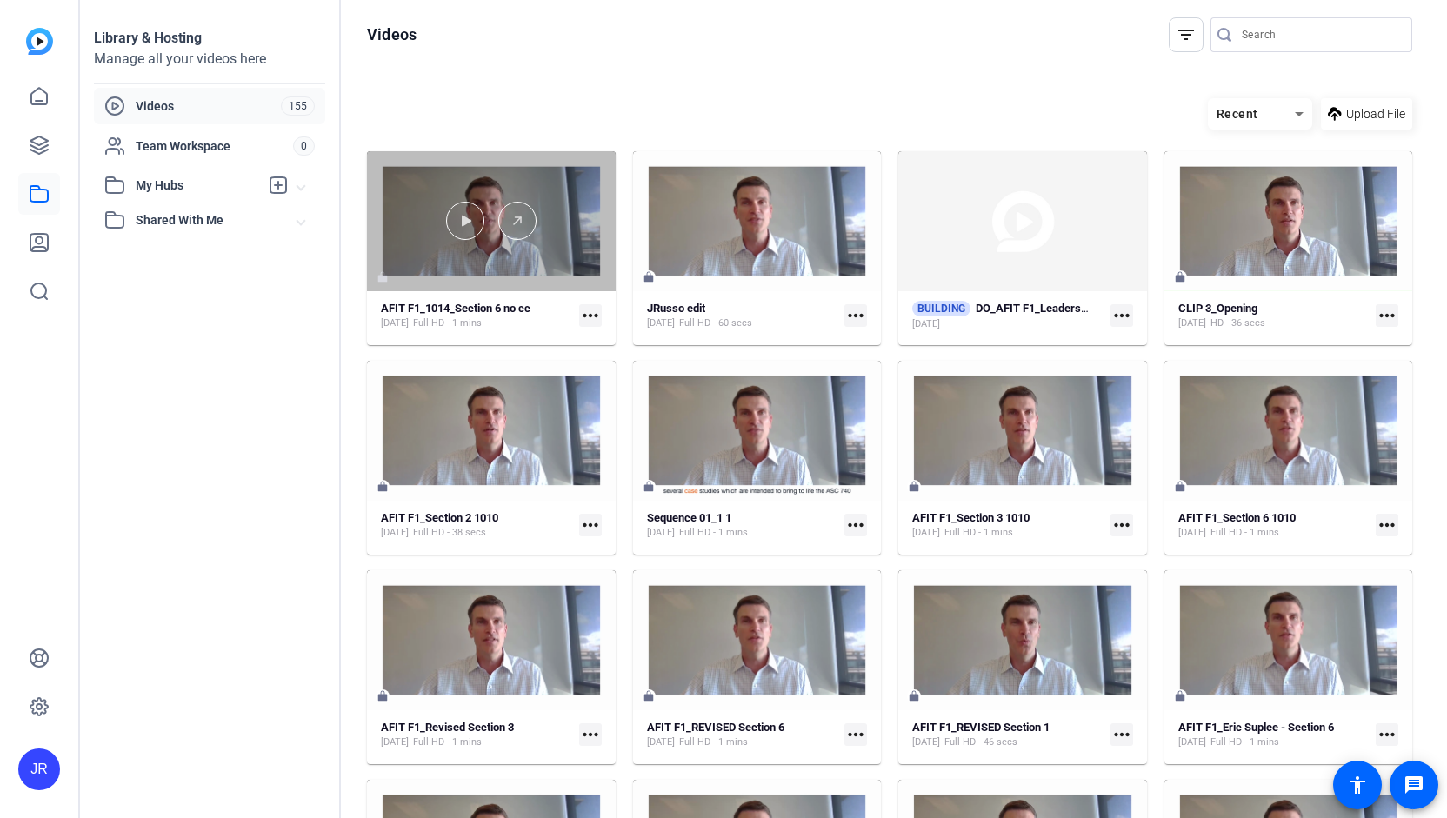
click at [477, 259] on div at bounding box center [491, 221] width 249 height 140
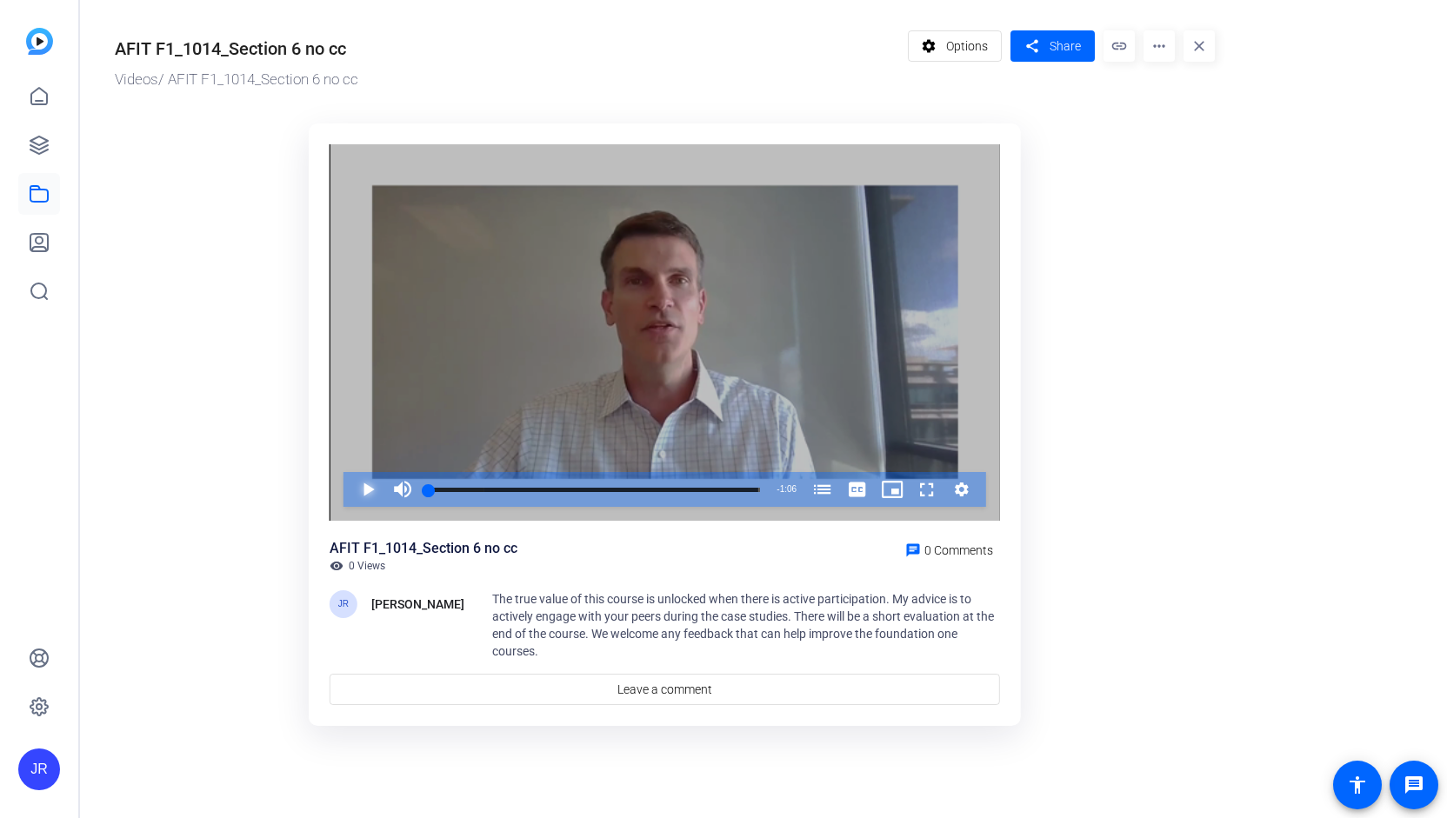
click at [350, 495] on span "Video Player" at bounding box center [350, 489] width 0 height 35
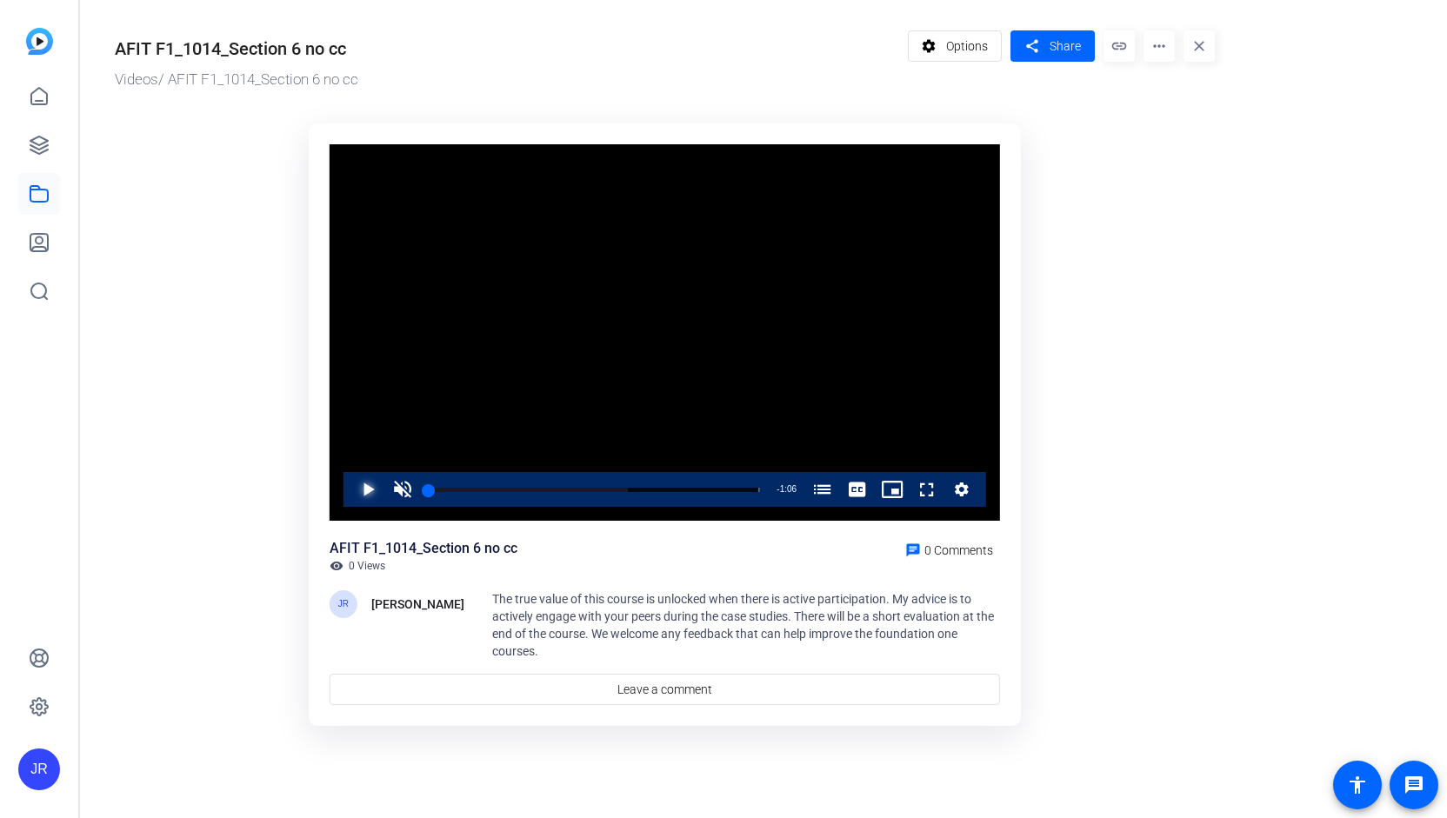
drag, startPoint x: 440, startPoint y: 491, endPoint x: 377, endPoint y: 493, distance: 62.6
click at [377, 493] on div "Play Unmute 0% Current Time 0:00 / Duration 1:06 Loaded : 60.17% 0:00 0:00 AFIT…" at bounding box center [664, 489] width 643 height 35
click at [398, 483] on span "Video Player" at bounding box center [402, 489] width 35 height 35
click at [419, 490] on div "Volume Level" at bounding box center [419, 490] width 0 height 3
click at [405, 493] on span "Video Player" at bounding box center [402, 489] width 35 height 35
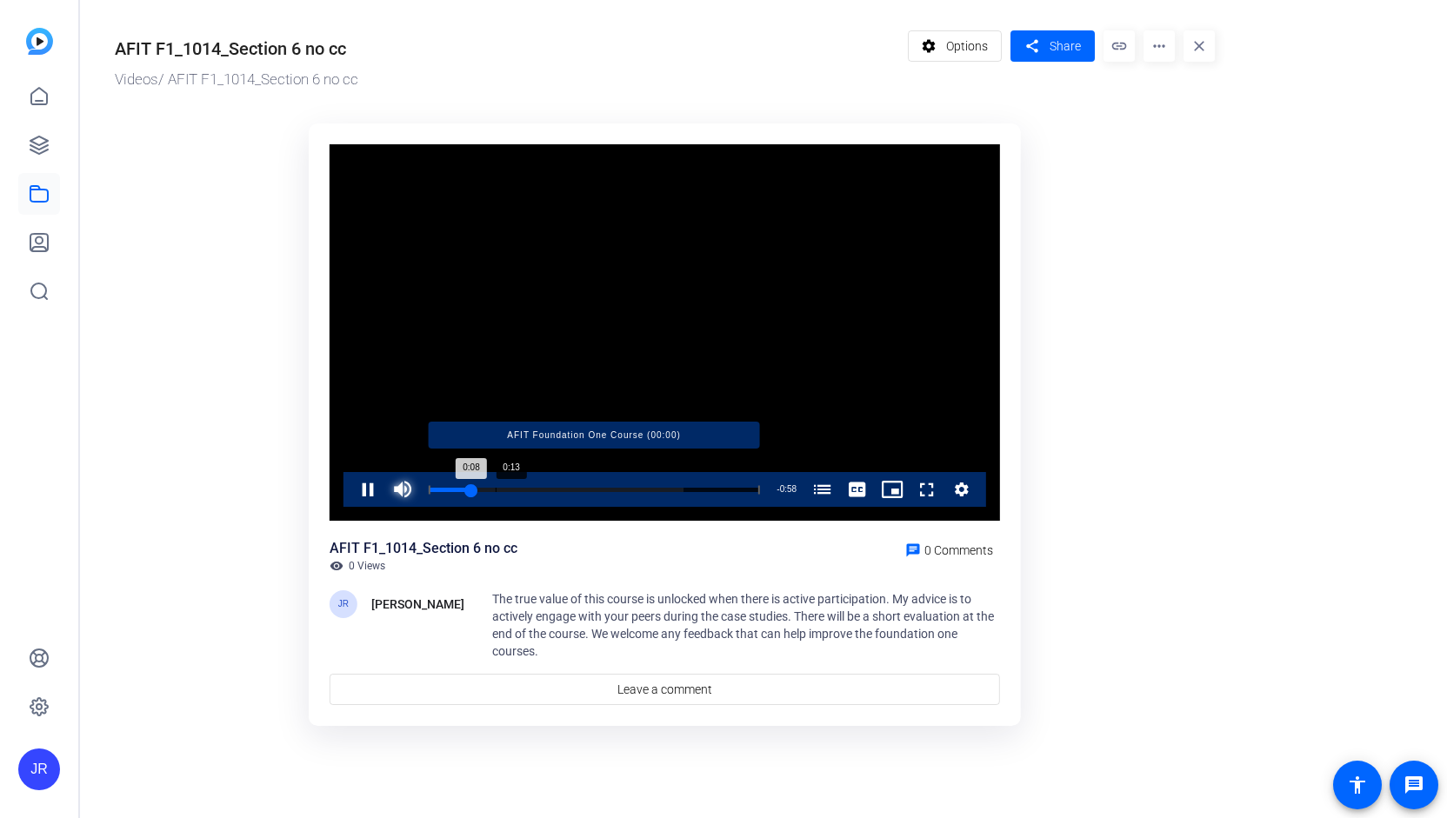
click at [497, 491] on div "Loaded : 77.05% 0:13 0:08 AFIT Foundation One Course (00:00)" at bounding box center [594, 490] width 331 height 4
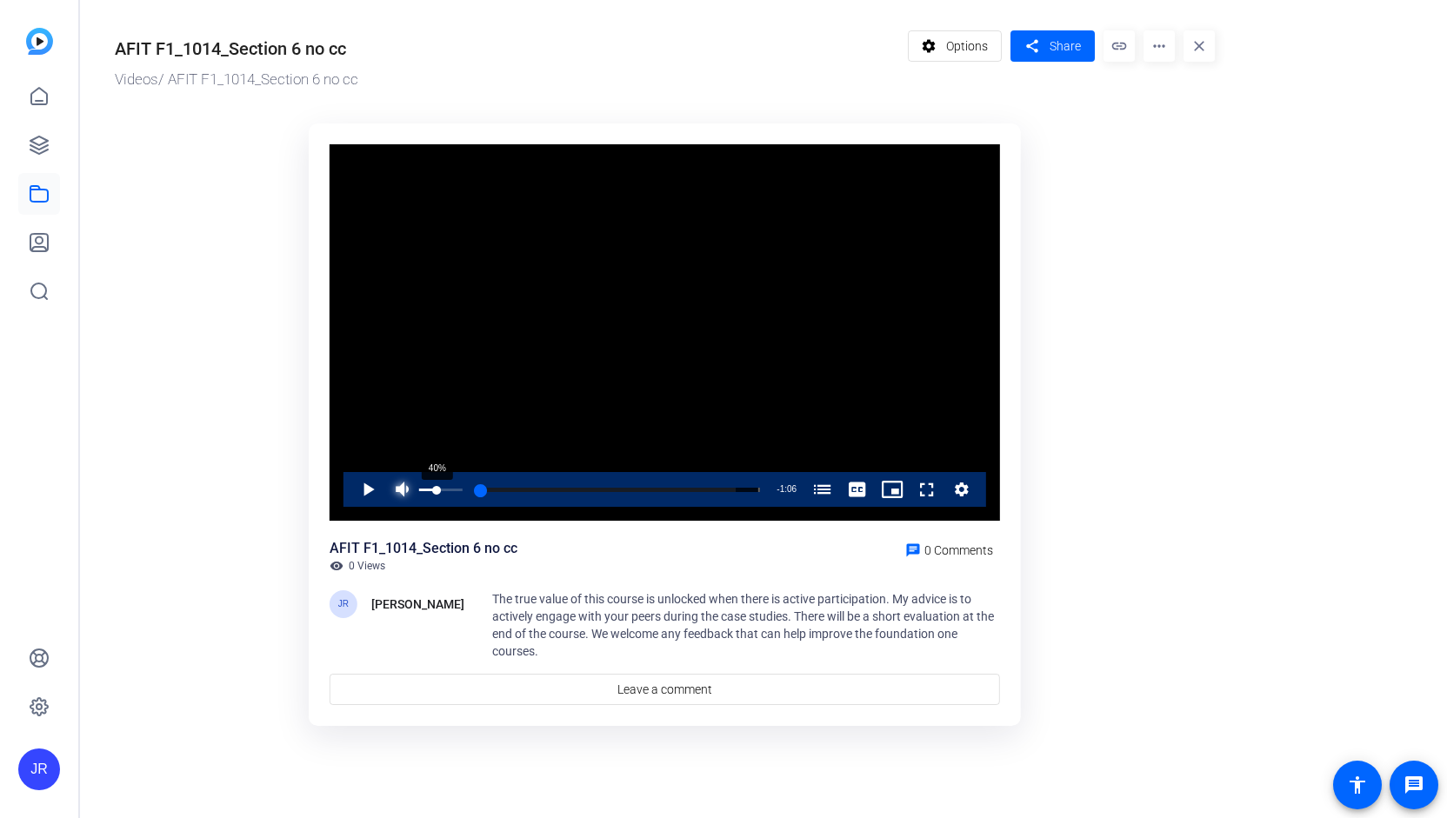
drag, startPoint x: 497, startPoint y: 491, endPoint x: 437, endPoint y: 477, distance: 61.8
click at [437, 477] on div "Play Mute 40% Current Time 0:00 / Duration 1:06 Loaded : 91.52% 0:00 0:00 AFIT …" at bounding box center [664, 489] width 643 height 35
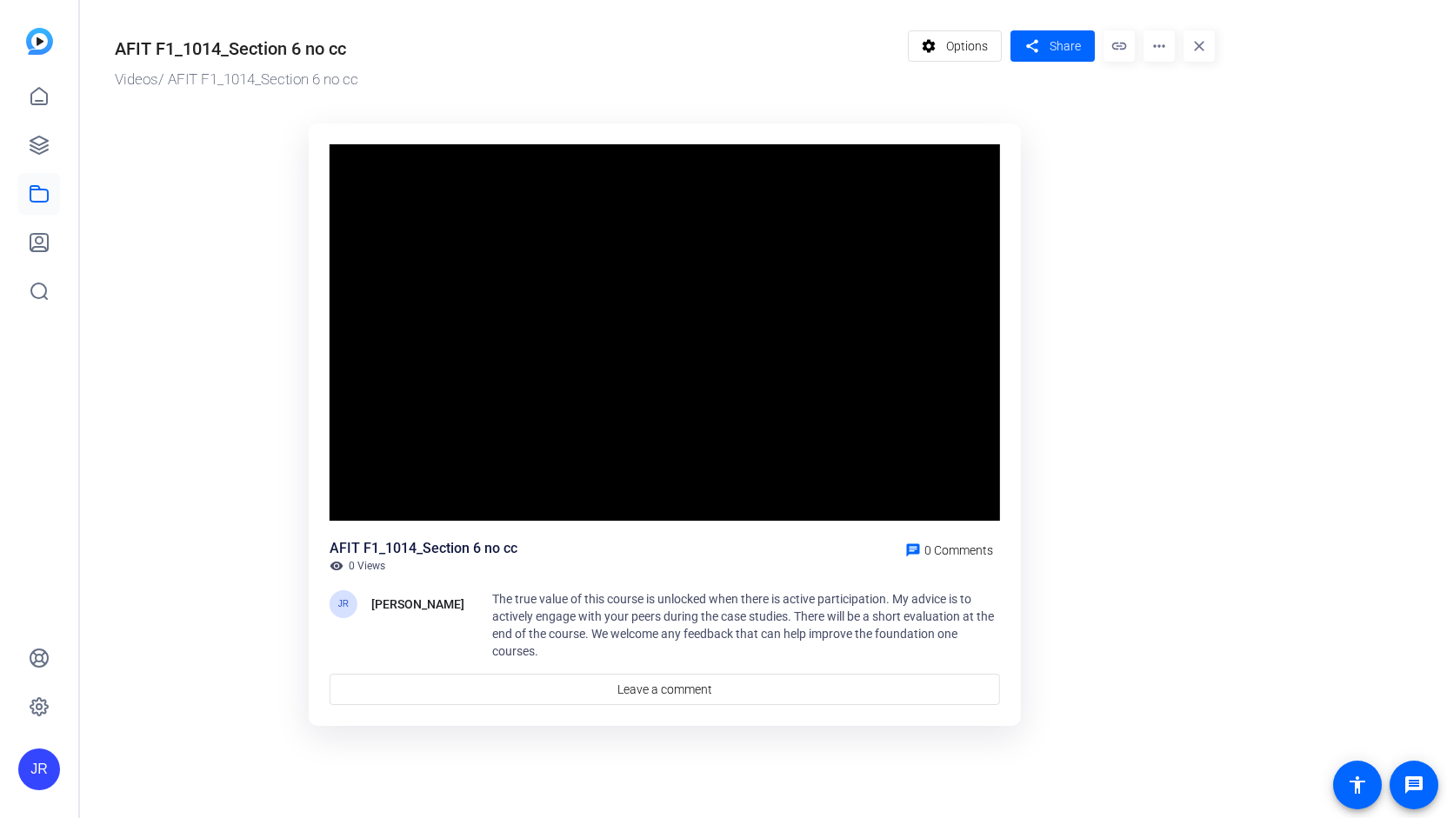
click at [499, 787] on mat-drawer-content "AFIT F1_1014_Section 6 no cc Videos / AFIT F1_1014_Section 6 no cc settings Opt…" at bounding box center [759, 409] width 1358 height 818
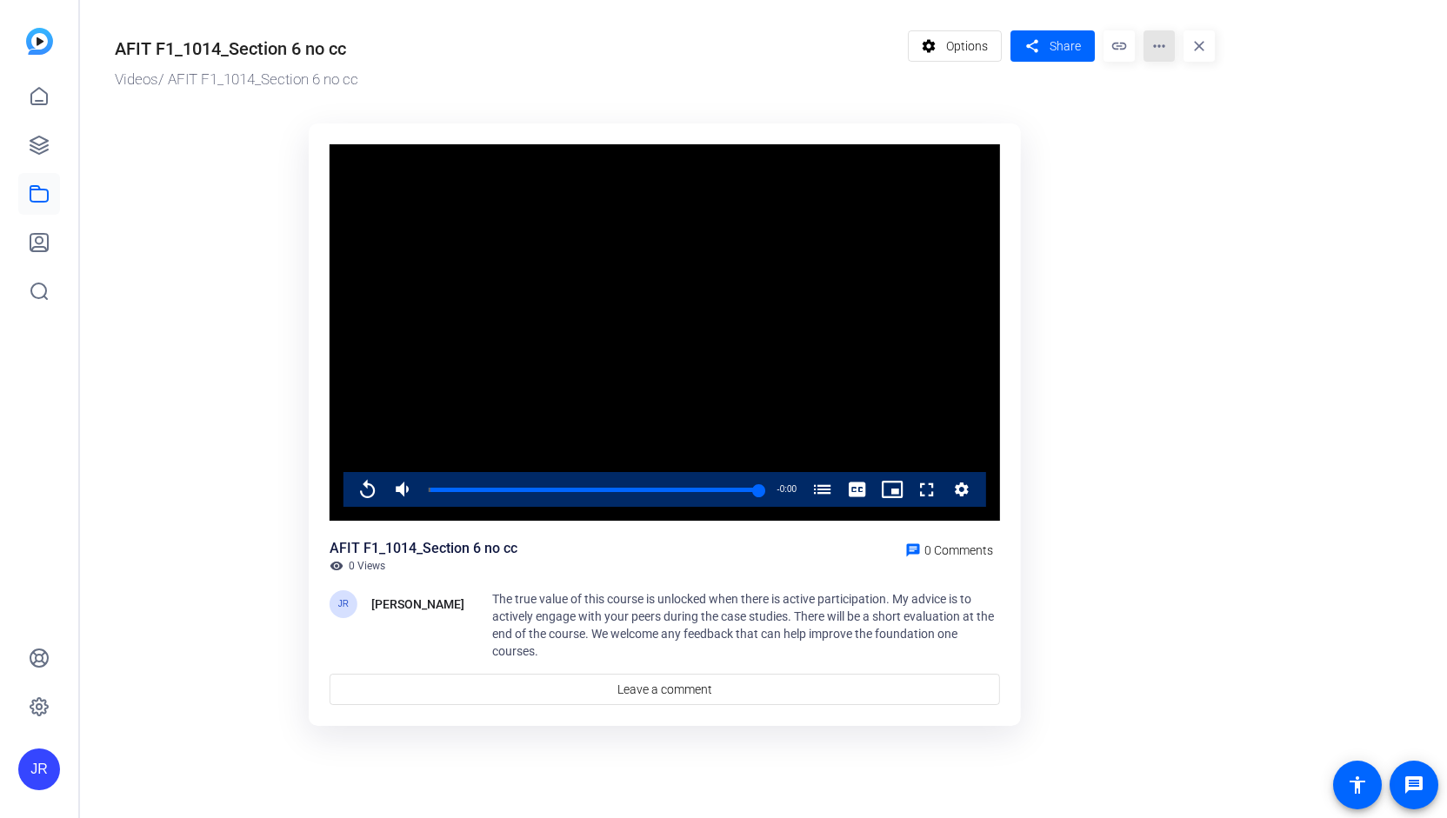
click at [1157, 50] on mat-icon "more_horiz" at bounding box center [1158, 45] width 31 height 31
click at [1187, 100] on span "Edit in Creator" at bounding box center [1193, 99] width 72 height 21
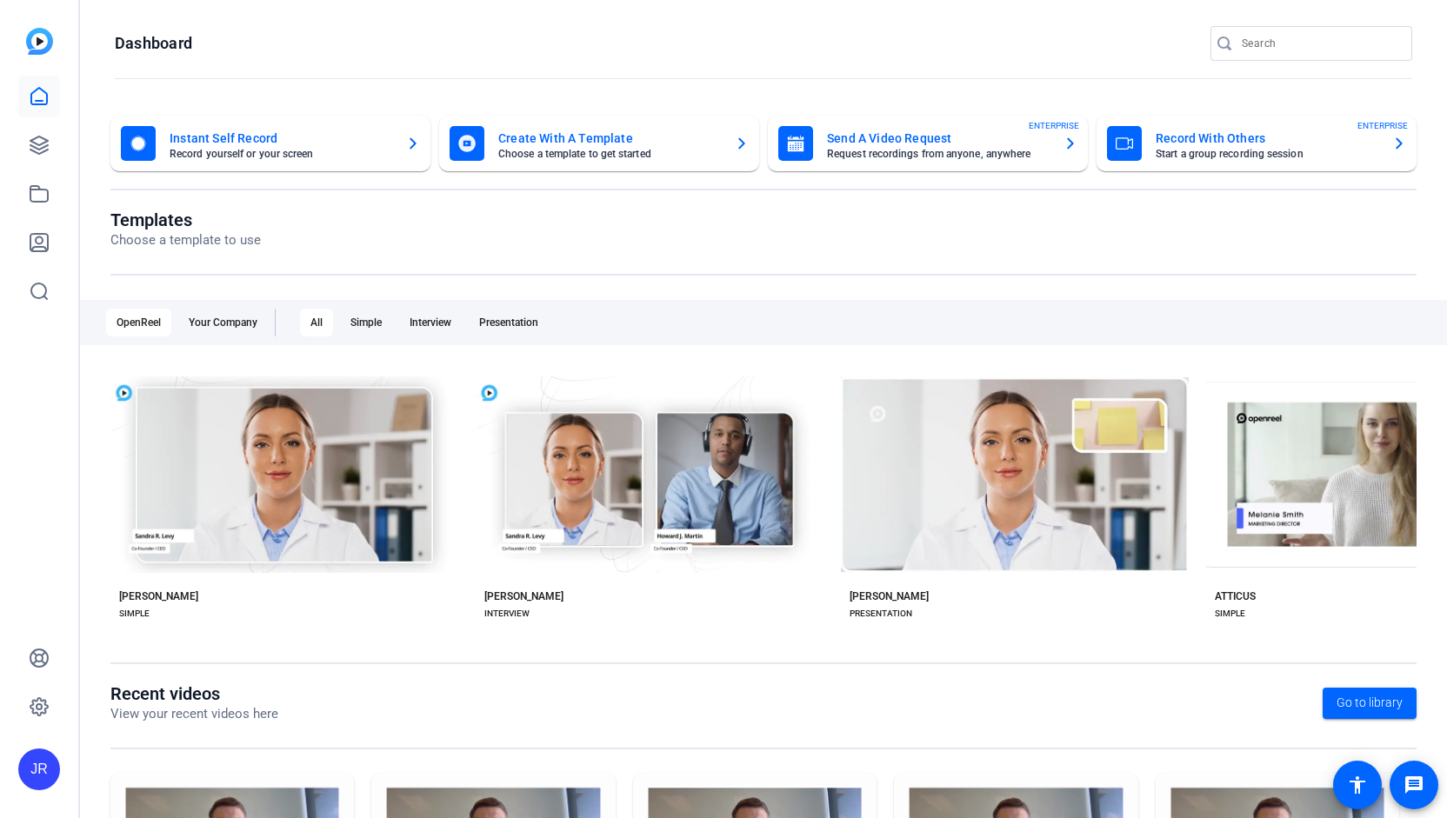
click at [605, 145] on mat-card-title "Create With A Template" at bounding box center [609, 138] width 223 height 21
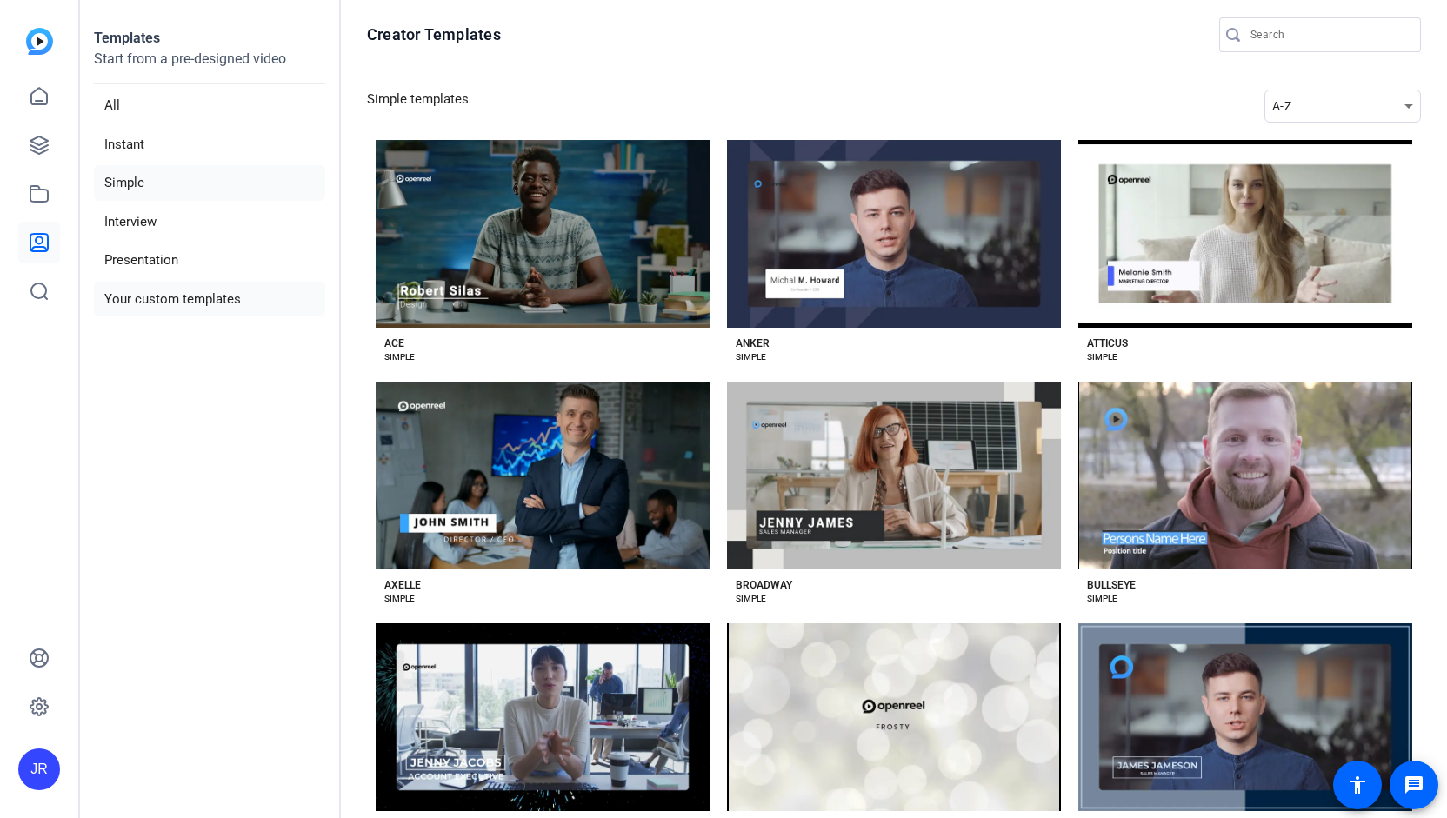
click at [202, 304] on li "Your custom templates" at bounding box center [209, 300] width 231 height 36
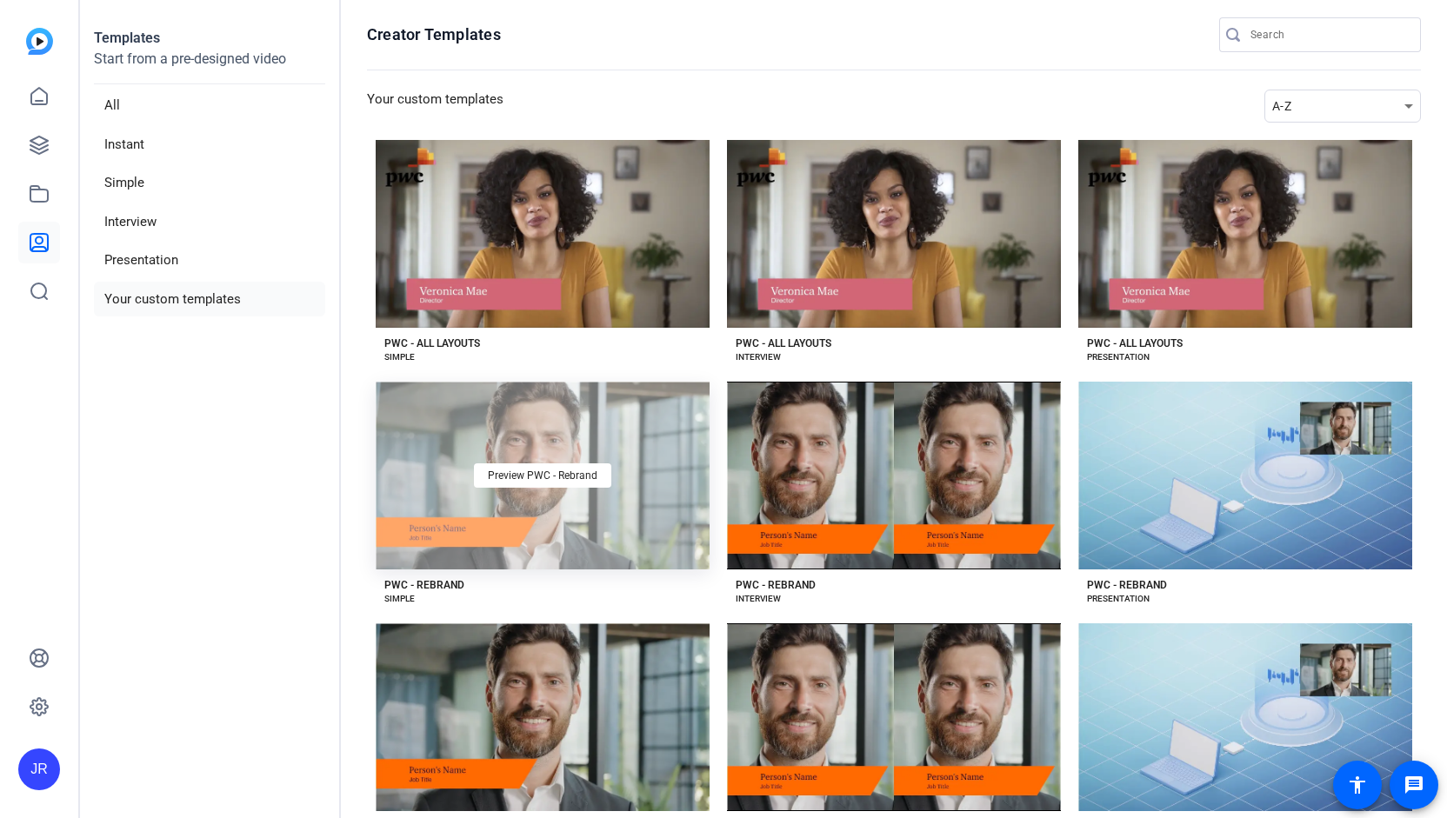
click at [519, 530] on div "Preview PWC - Rebrand" at bounding box center [543, 476] width 334 height 188
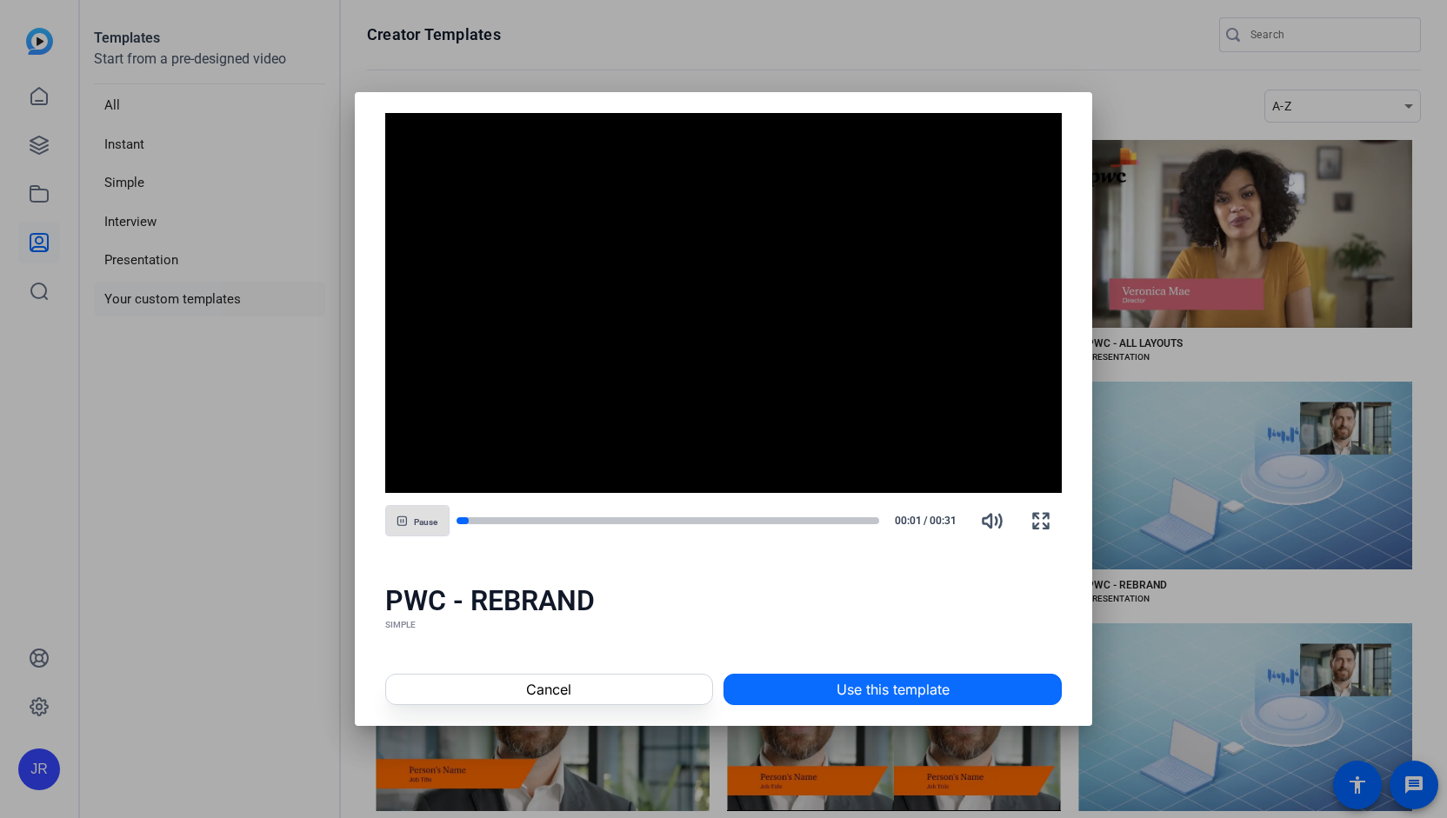
click at [919, 700] on span at bounding box center [892, 690] width 337 height 42
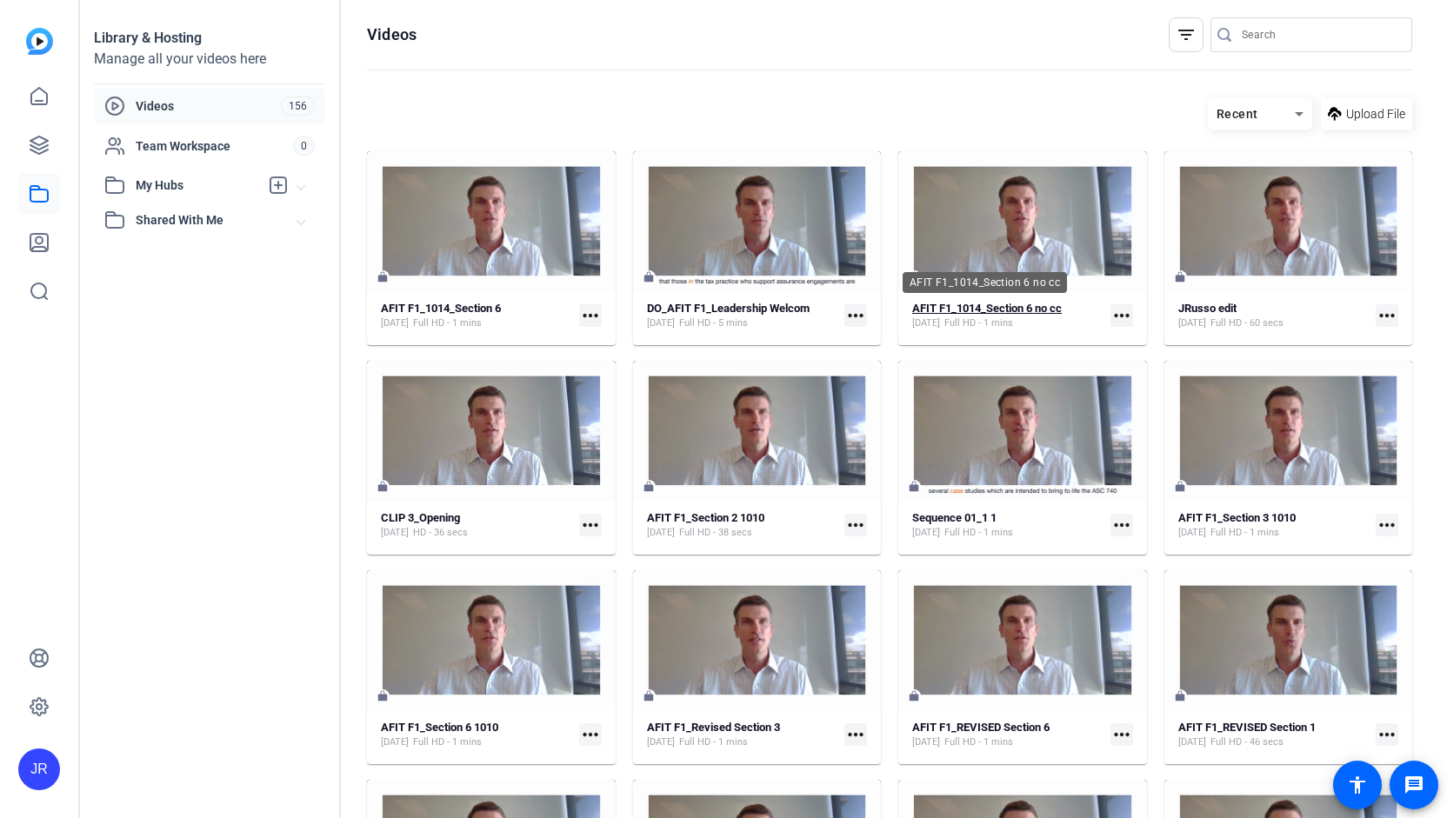
click at [1037, 308] on strong "AFIT F1_1014_Section 6 no cc" at bounding box center [987, 308] width 150 height 13
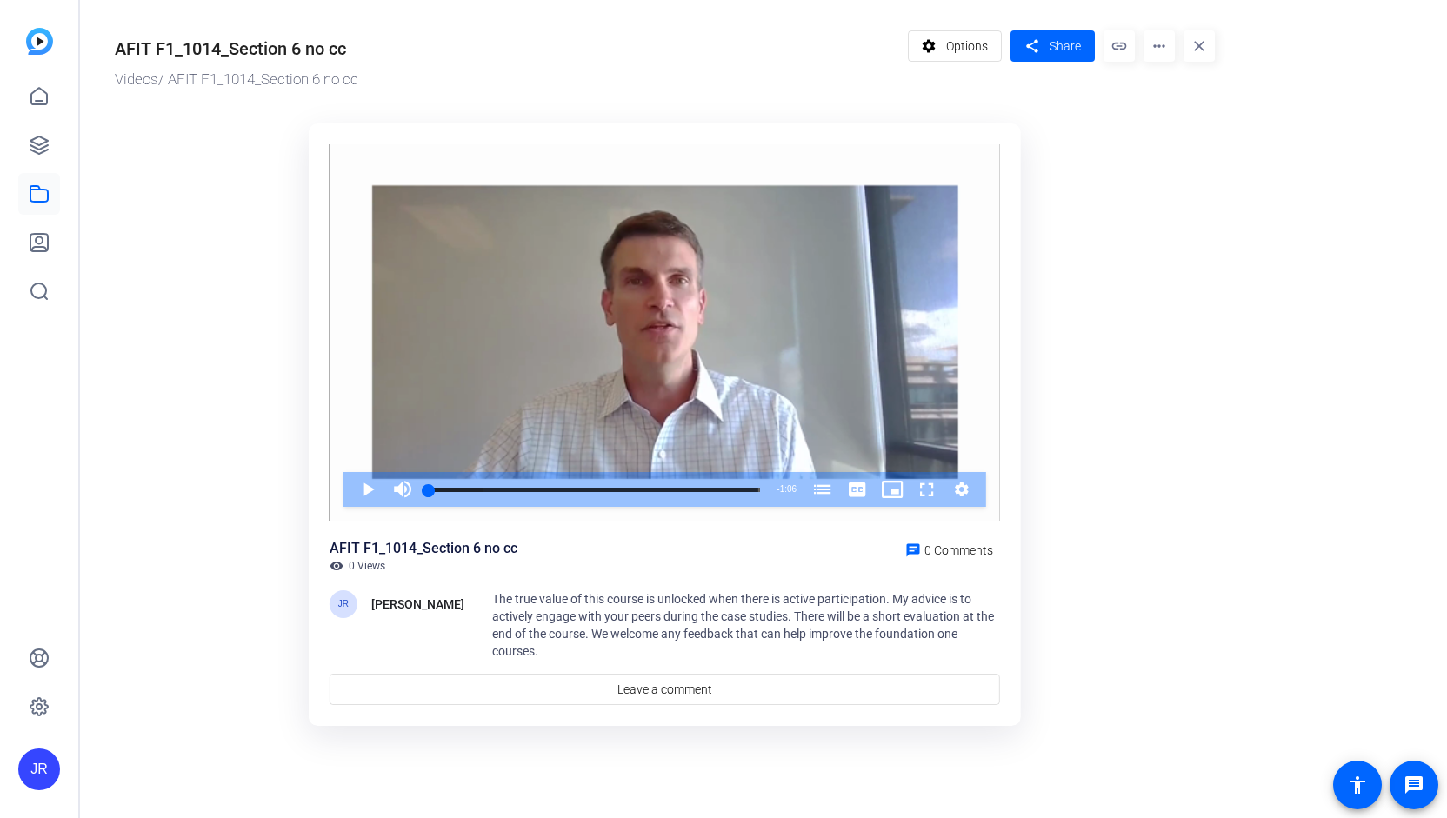
click at [1164, 46] on mat-icon "more_horiz" at bounding box center [1158, 45] width 31 height 31
click at [1169, 102] on span "Edit in Creator" at bounding box center [1195, 99] width 77 height 21
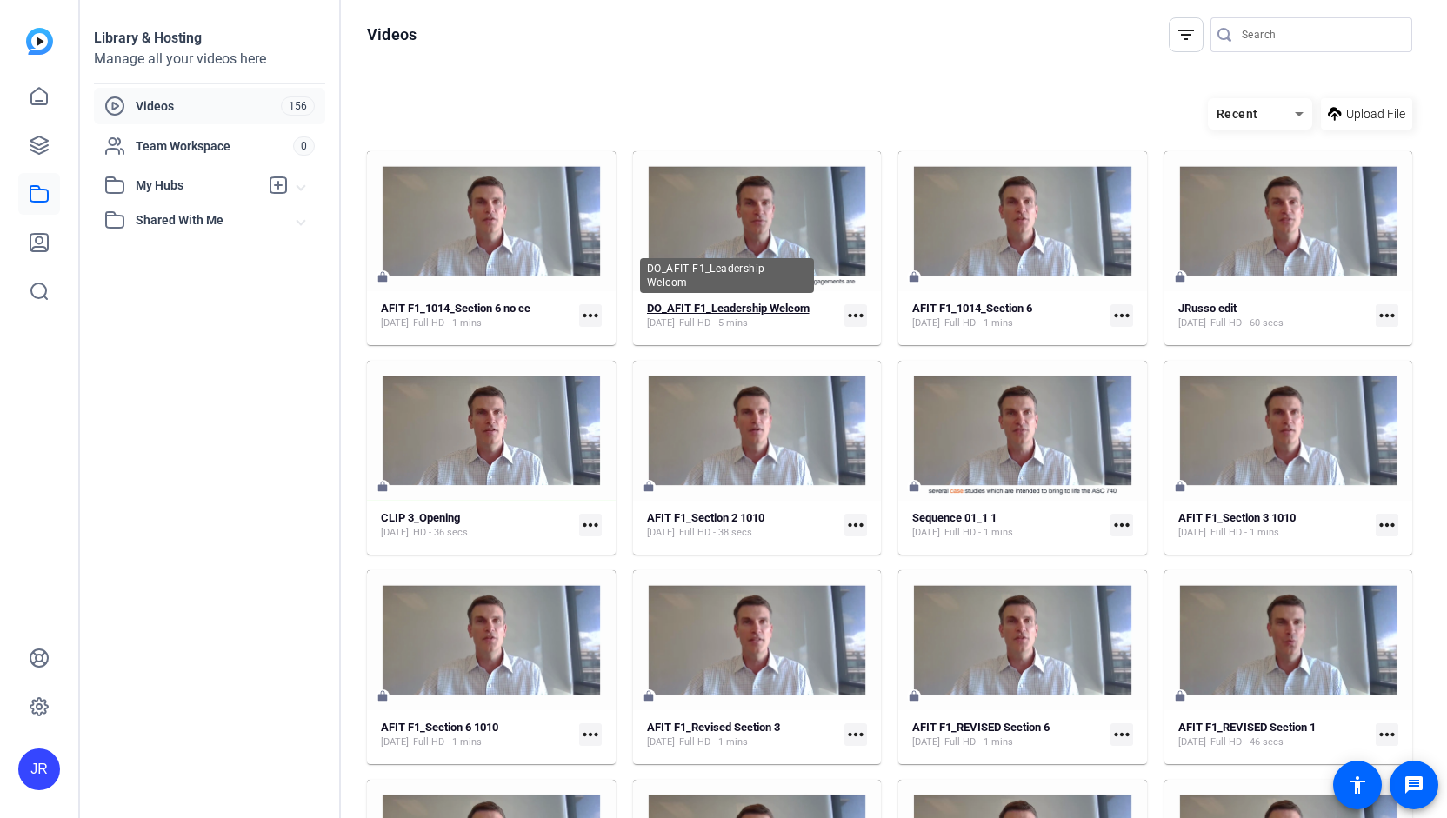
click at [750, 310] on strong "DO_AFIT F1_Leadership Welcom" at bounding box center [728, 308] width 163 height 13
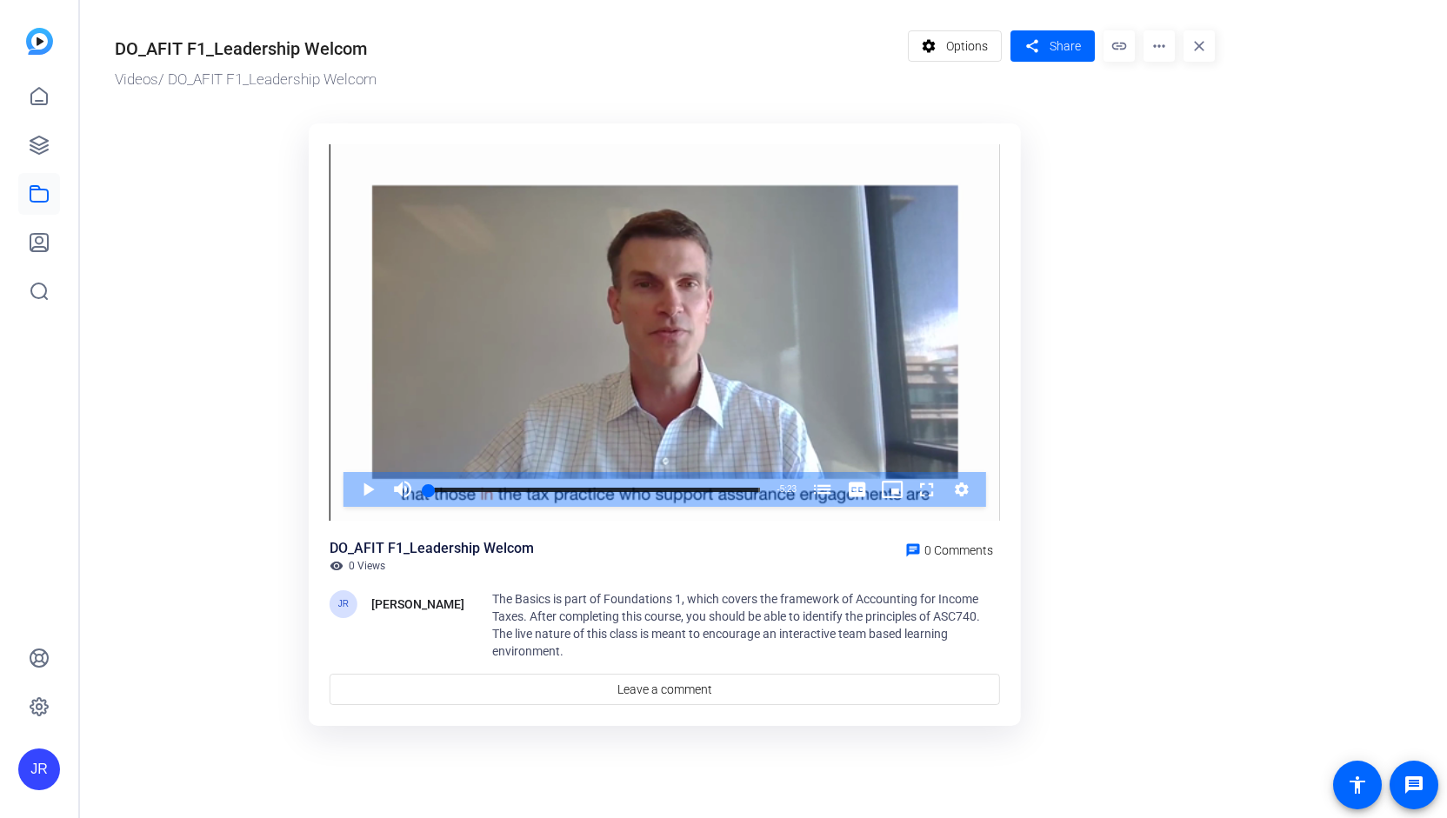
click at [1163, 51] on mat-icon "more_horiz" at bounding box center [1158, 45] width 31 height 31
click at [1175, 94] on span "Edit in Creator" at bounding box center [1193, 99] width 72 height 21
